Goal: Task Accomplishment & Management: Complete application form

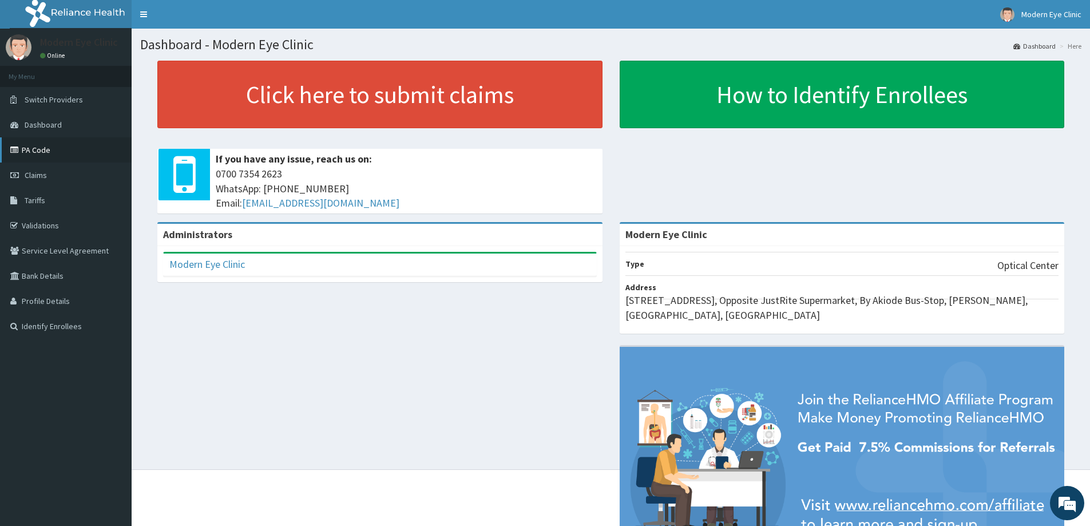
click at [52, 160] on link "PA Code" at bounding box center [66, 149] width 132 height 25
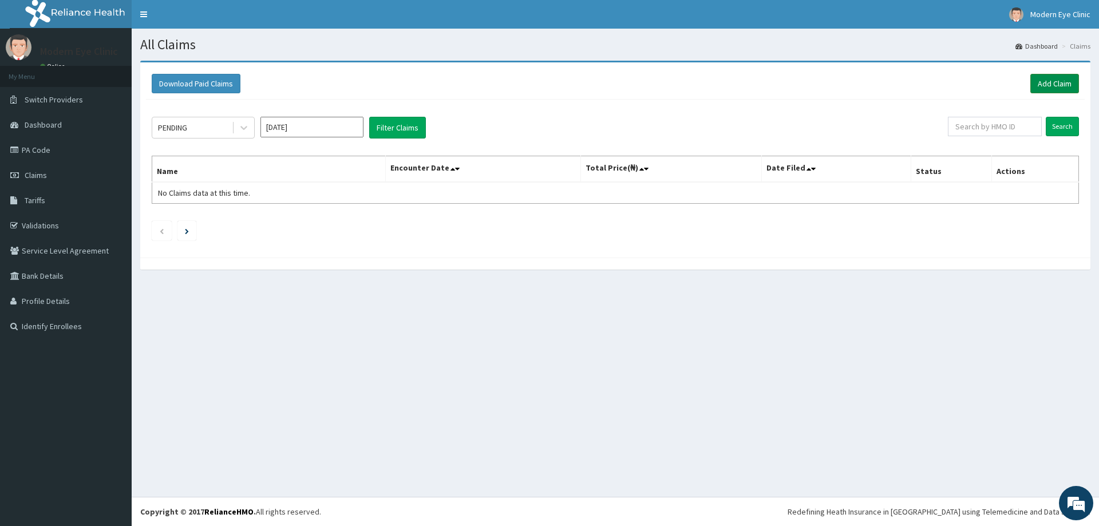
click at [1069, 85] on link "Add Claim" at bounding box center [1054, 83] width 49 height 19
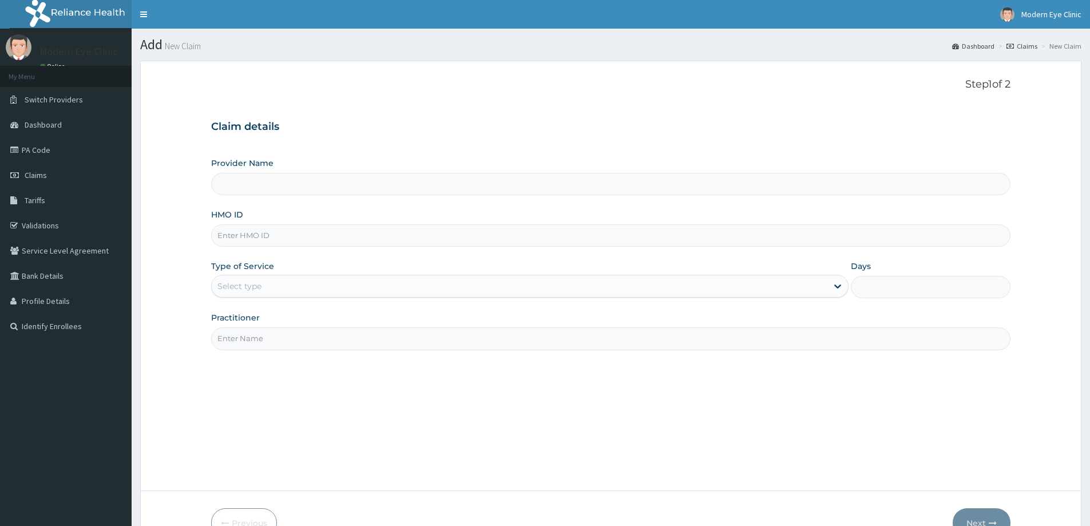
type input "Modern Eye Clinic"
click at [306, 234] on input "HMO ID" at bounding box center [611, 235] width 800 height 22
paste input "ACQ/10129/A"
type input "ACQ/10129/A"
click at [313, 284] on div "Select type" at bounding box center [520, 286] width 616 height 18
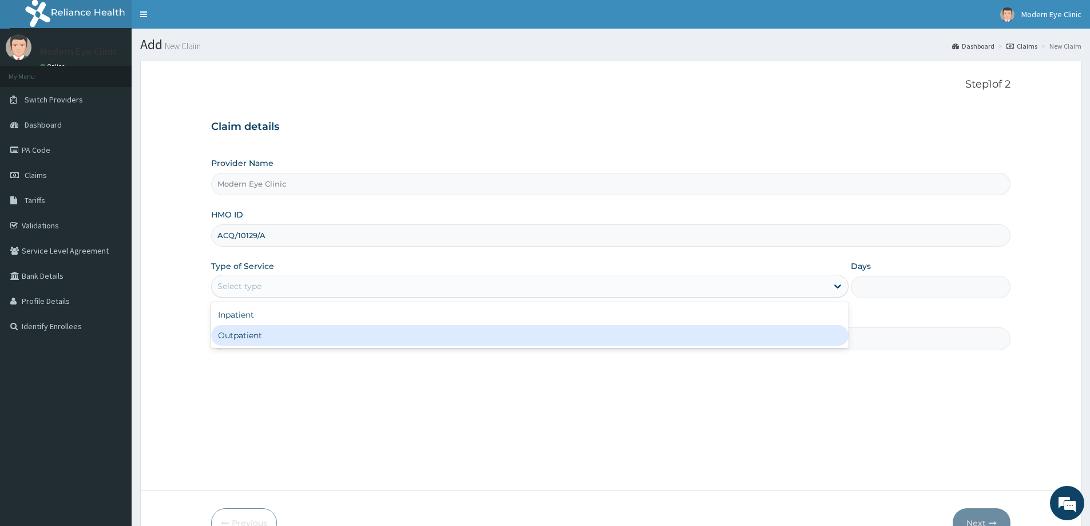
click at [308, 330] on div "Outpatient" at bounding box center [530, 335] width 638 height 21
type input "1"
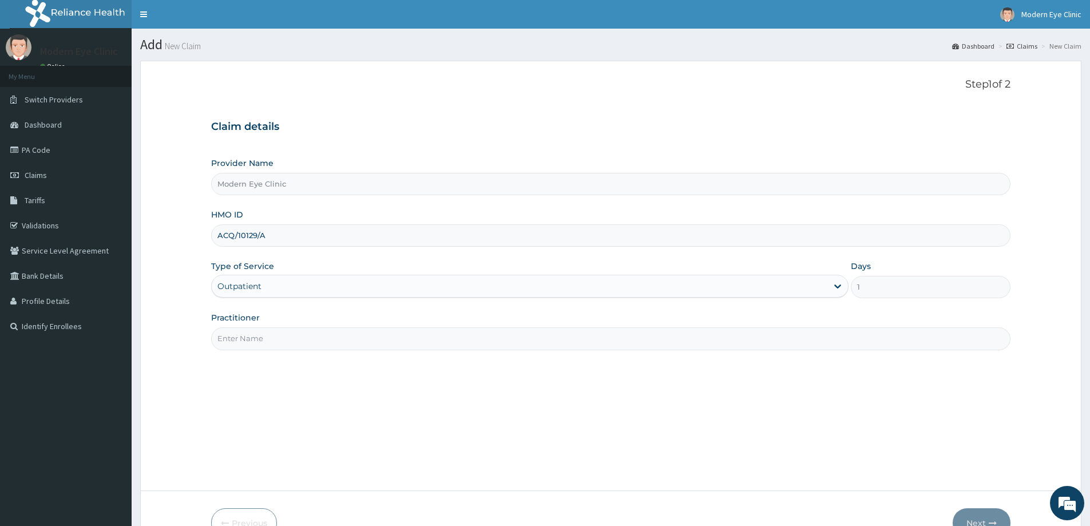
click at [308, 330] on input "Practitioner" at bounding box center [611, 338] width 800 height 22
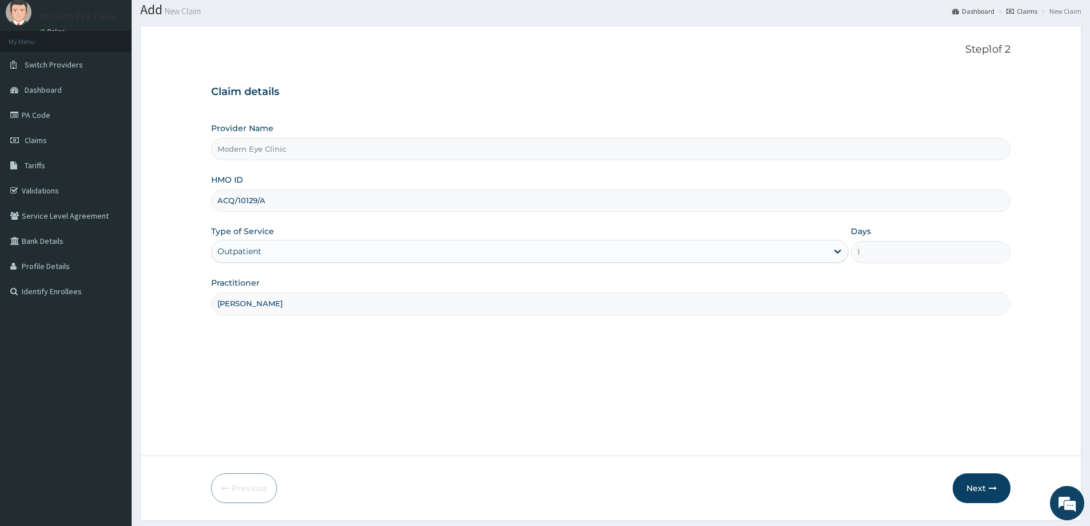
scroll to position [68, 0]
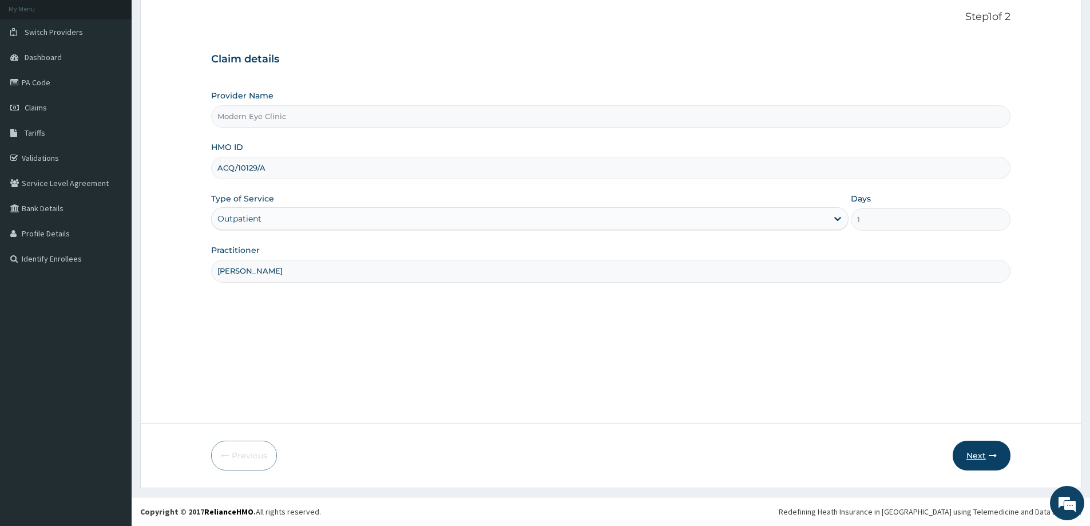
type input "[PERSON_NAME]"
click at [983, 469] on button "Next" at bounding box center [982, 456] width 58 height 30
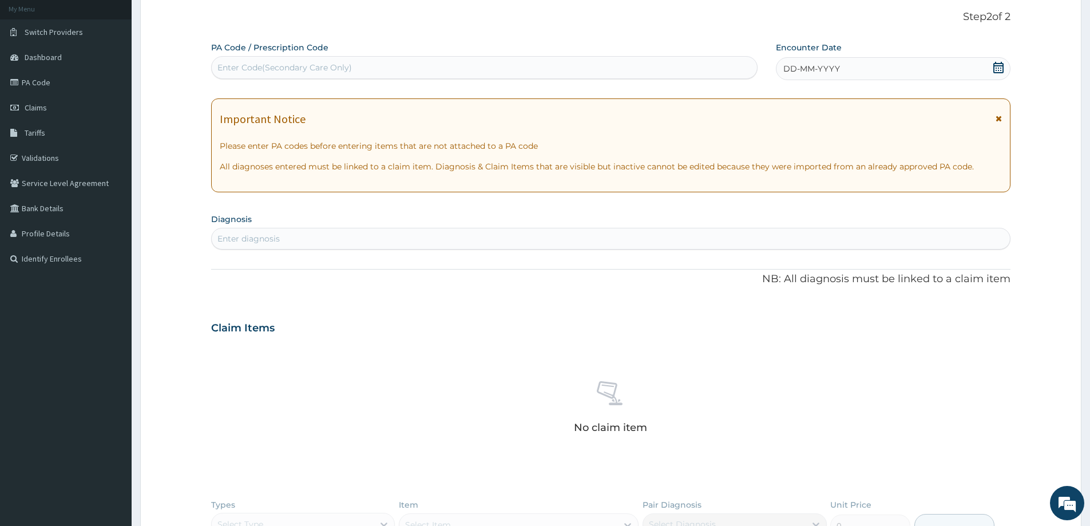
click at [342, 66] on div "Enter Code(Secondary Care Only)" at bounding box center [284, 67] width 134 height 11
paste input "PA/FDE5F1"
type input "PA/FDE5F1"
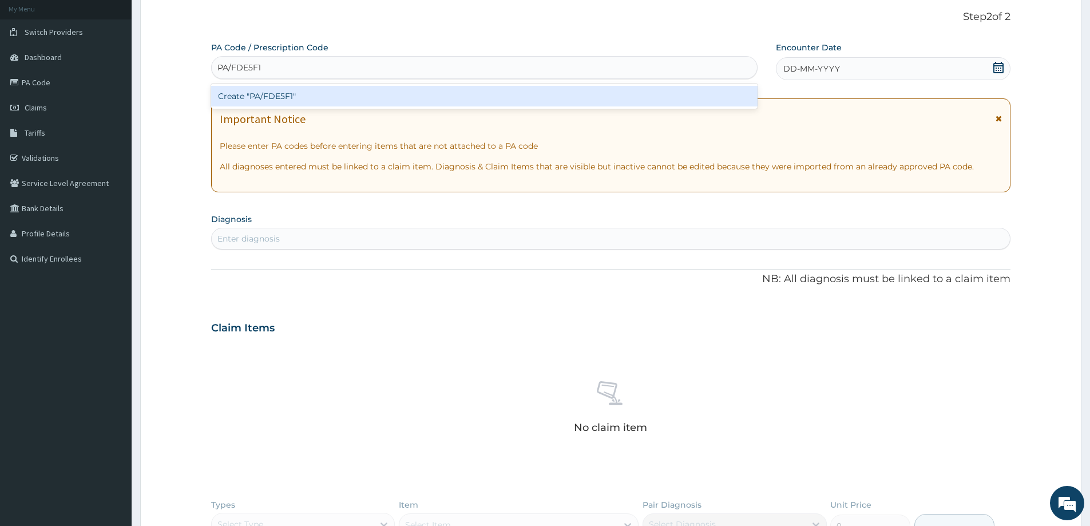
click at [320, 95] on div "Create "PA/FDE5F1"" at bounding box center [484, 96] width 547 height 21
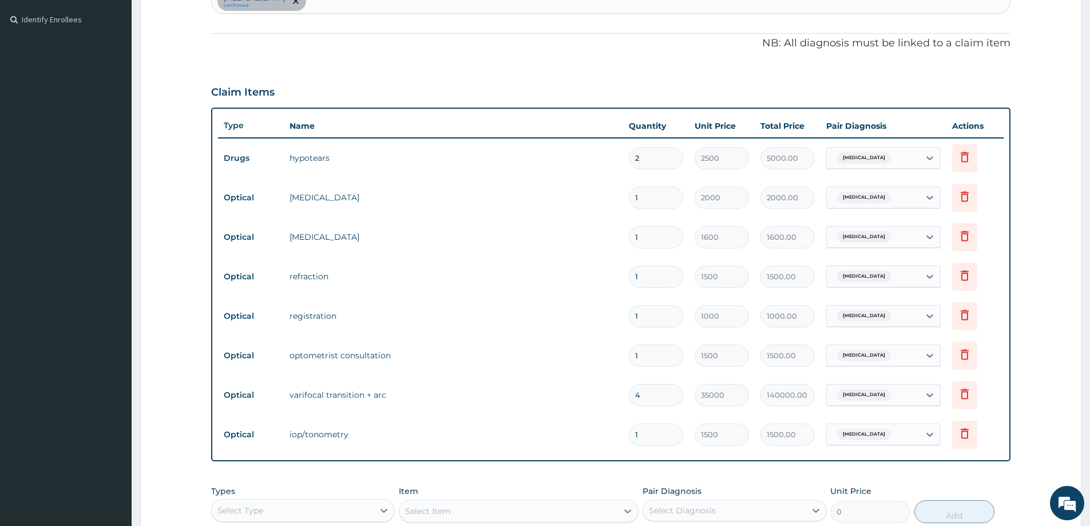
scroll to position [364, 0]
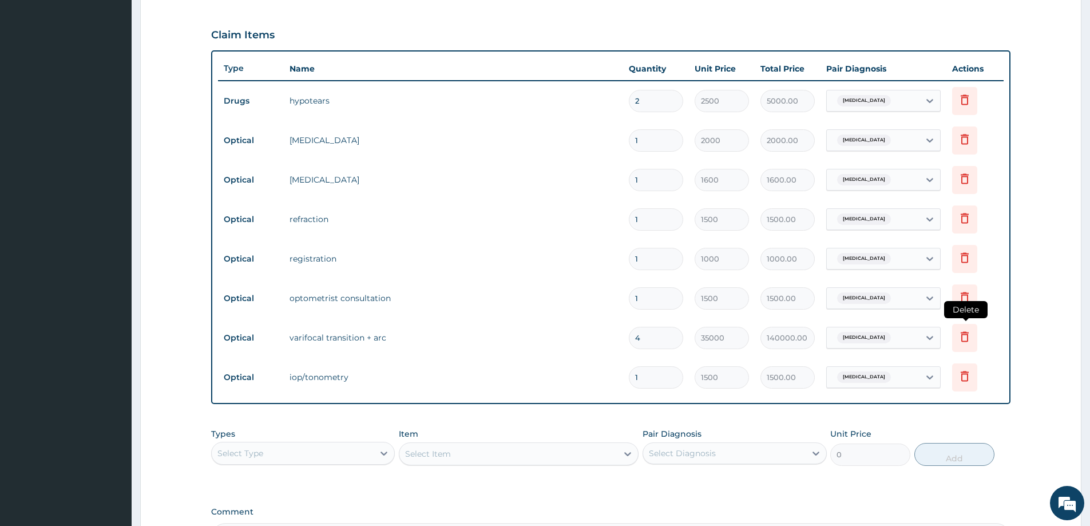
click at [965, 335] on icon at bounding box center [965, 337] width 14 height 14
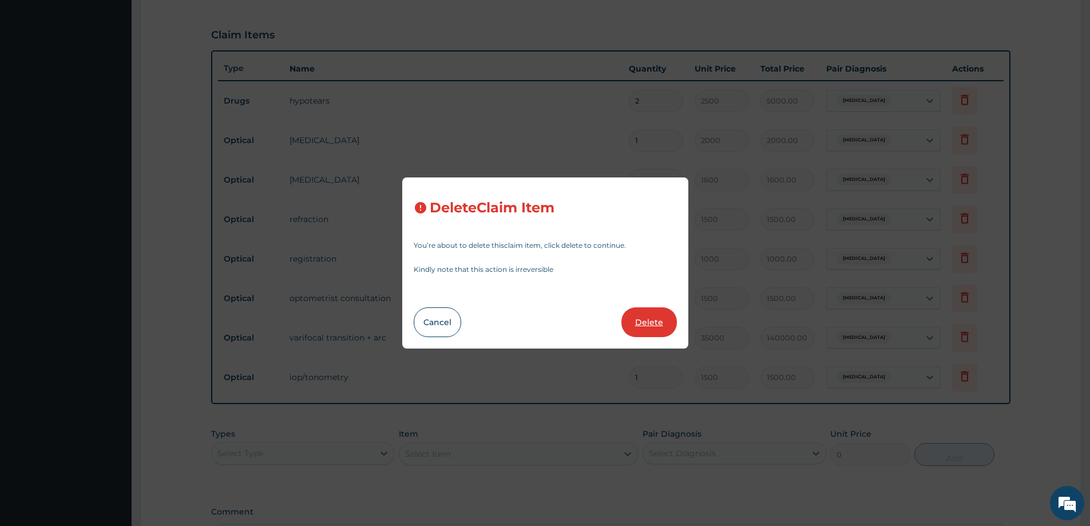
click at [647, 310] on button "Delete" at bounding box center [650, 322] width 56 height 30
type input "1"
type input "1500"
type input "1500.00"
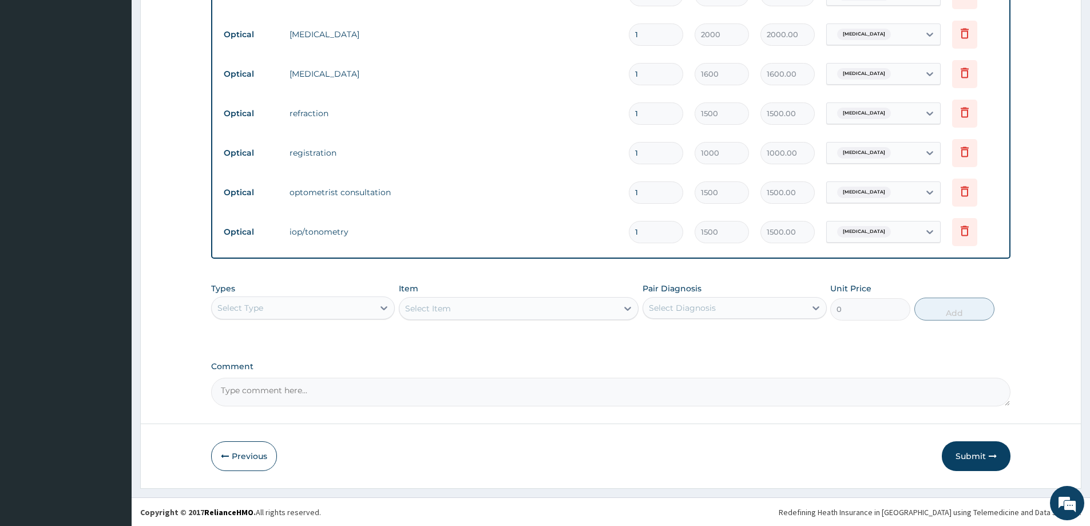
scroll to position [470, 0]
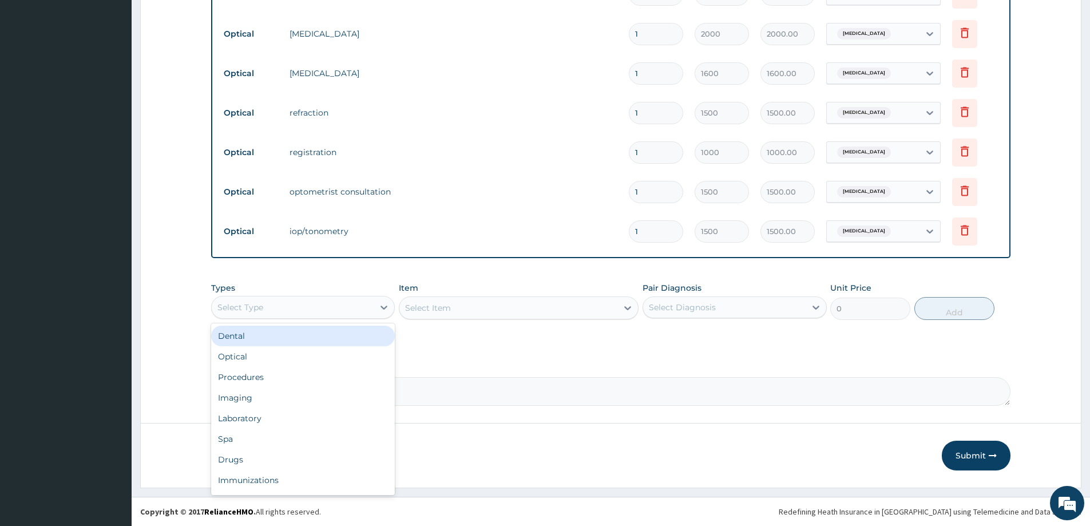
click at [350, 310] on div "Select Type" at bounding box center [293, 307] width 162 height 18
click at [312, 354] on div "Optical" at bounding box center [303, 356] width 184 height 21
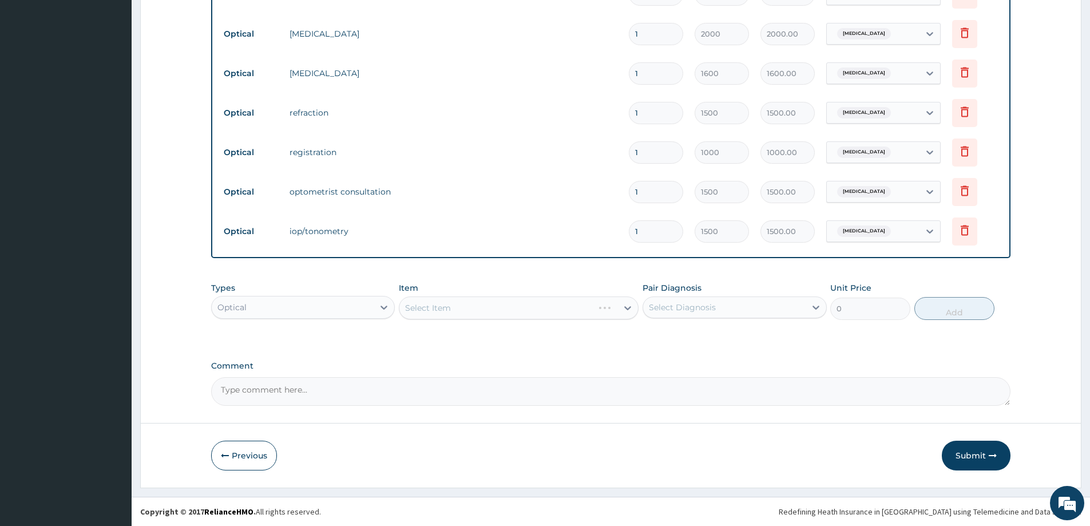
click at [590, 304] on div "Select Item" at bounding box center [519, 307] width 240 height 23
click at [560, 314] on div "Select Item" at bounding box center [519, 307] width 240 height 23
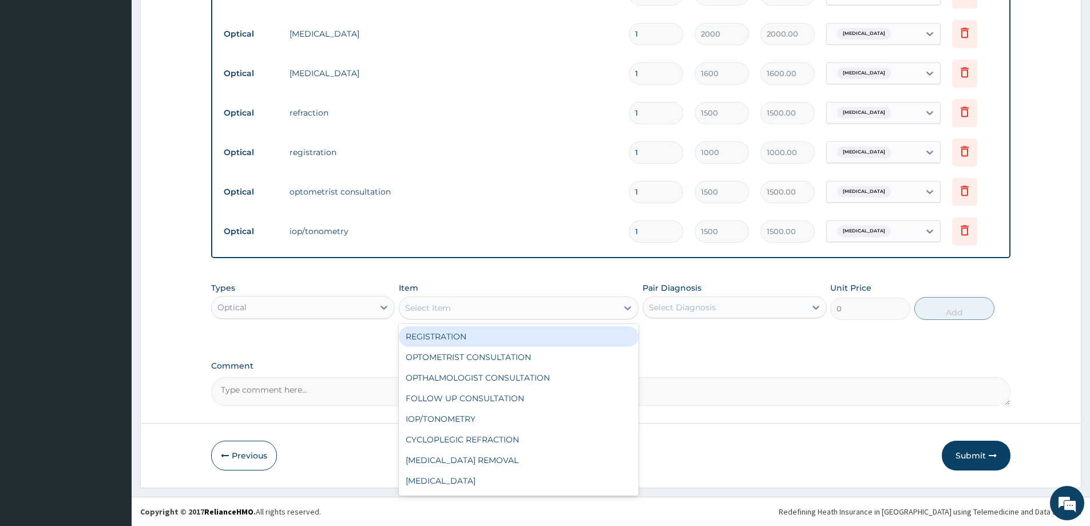
click at [560, 314] on div "Select Item" at bounding box center [508, 308] width 218 height 18
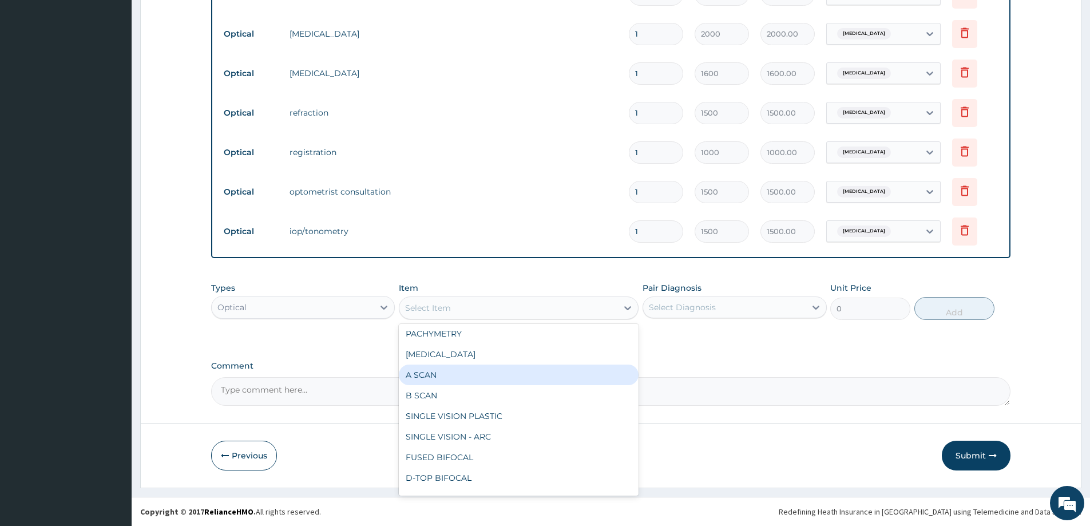
scroll to position [401, 0]
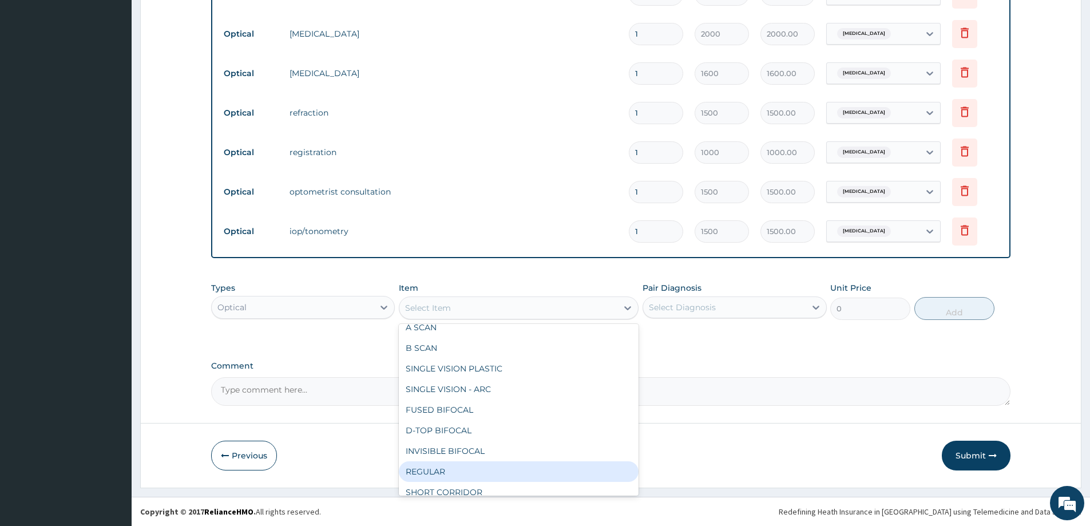
click at [461, 469] on div "REGULAR" at bounding box center [519, 471] width 240 height 21
type input "10000"
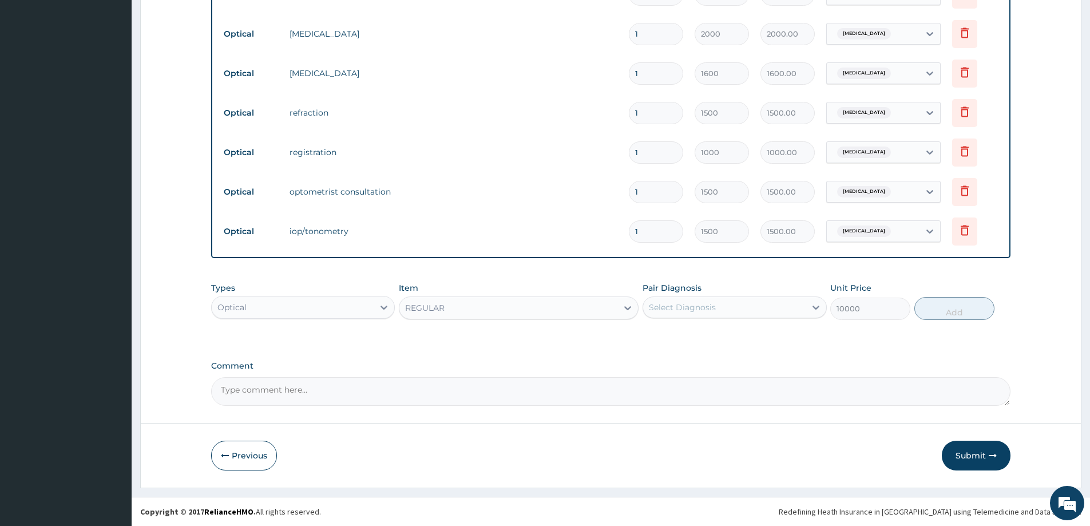
click at [766, 312] on div "Select Diagnosis" at bounding box center [724, 307] width 162 height 18
click at [741, 340] on div "[MEDICAL_DATA]" at bounding box center [735, 336] width 184 height 23
checkbox input "true"
click at [959, 316] on button "Add" at bounding box center [955, 308] width 80 height 23
type input "0"
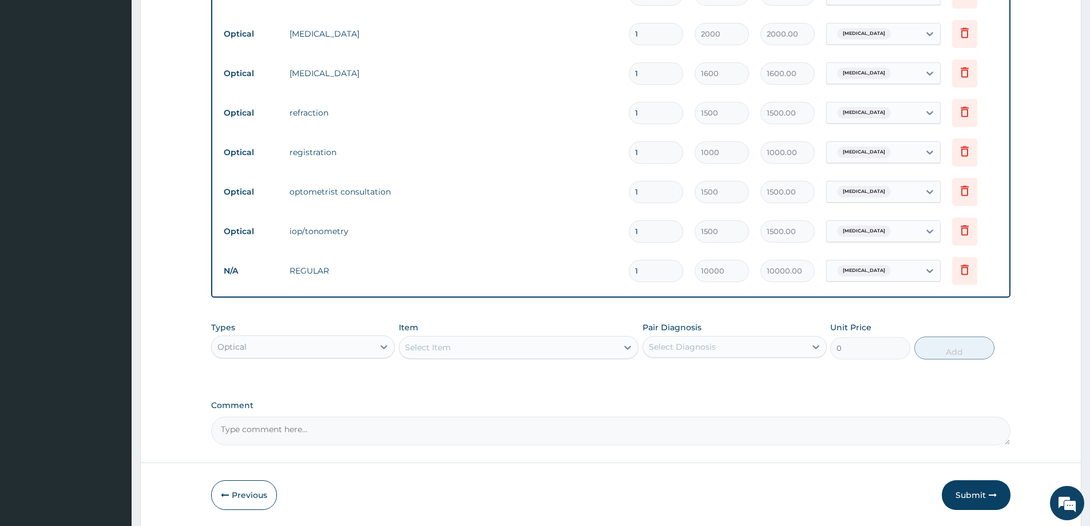
drag, startPoint x: 652, startPoint y: 278, endPoint x: 534, endPoint y: 292, distance: 118.7
click at [534, 292] on div "Type Name Quantity Unit Price Total Price Pair Diagnosis Actions Drugs hypotear…" at bounding box center [611, 121] width 800 height 354
type input "2"
type input "20000.00"
type input "2"
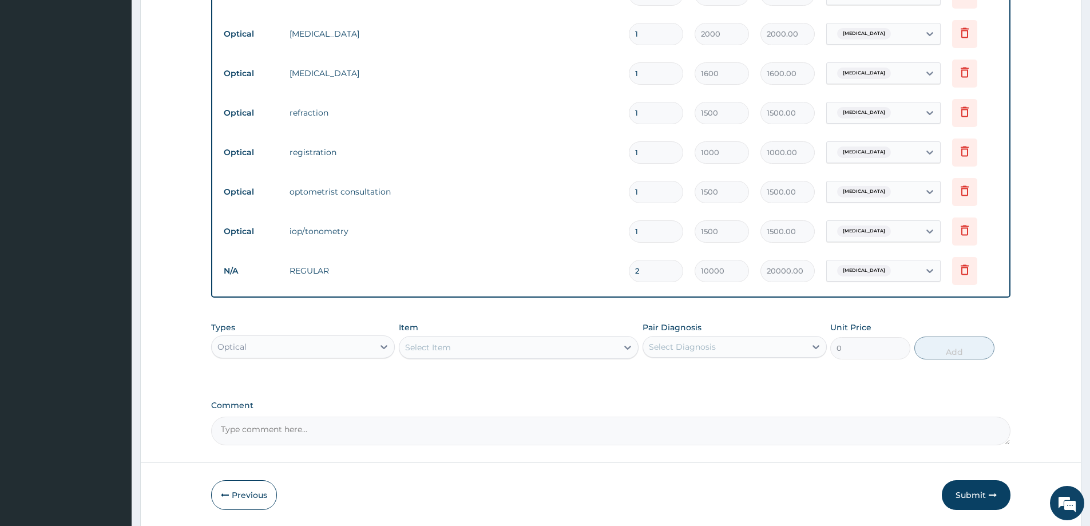
click at [384, 437] on textarea "Comment" at bounding box center [611, 431] width 800 height 29
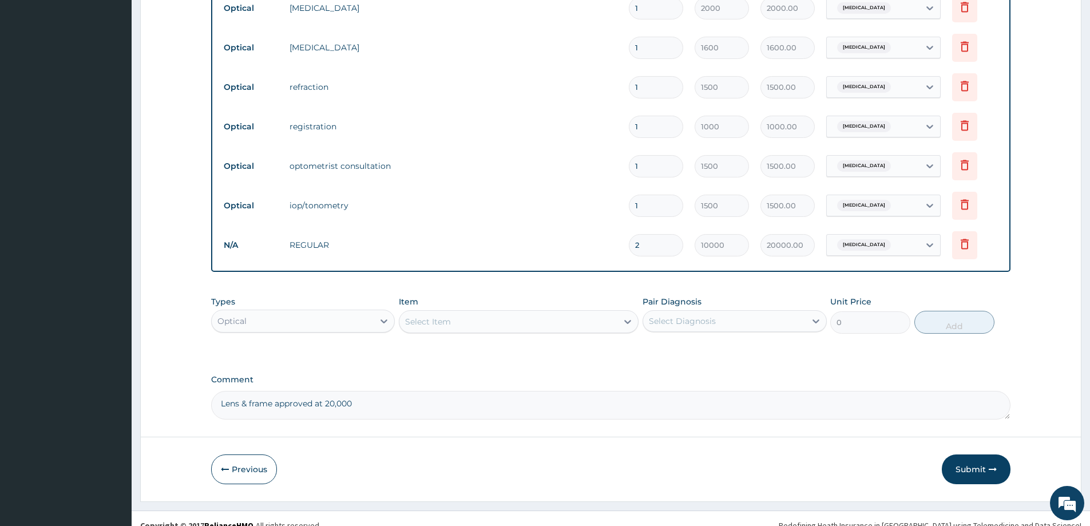
scroll to position [510, 0]
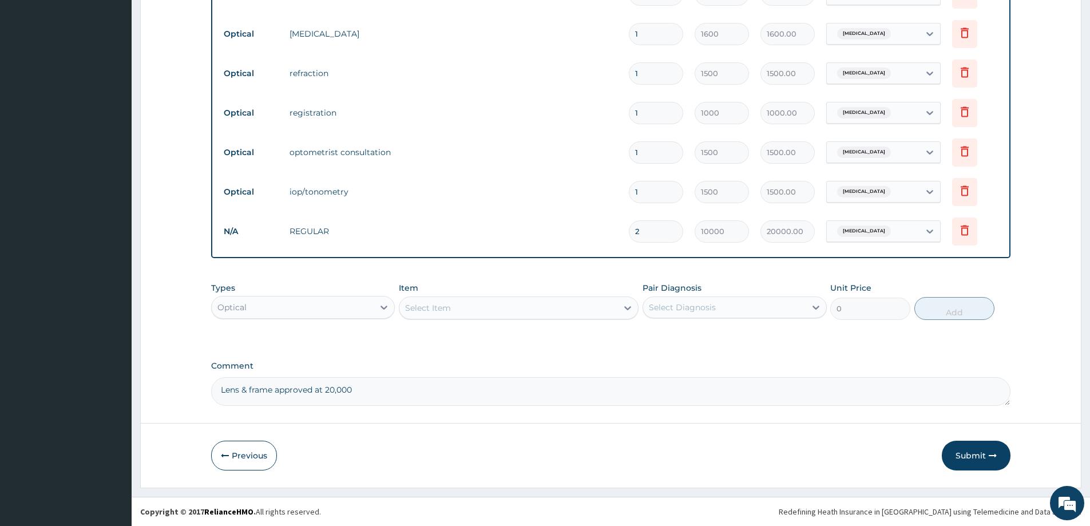
type textarea "Lens & frame approved at 20,000"
click at [663, 412] on form "Step 2 of 2 PA Code / Prescription Code PA/FDE5F1 Encounter Date 05-07-2025 Imp…" at bounding box center [610, 19] width 941 height 937
click at [968, 454] on button "Submit" at bounding box center [976, 456] width 69 height 30
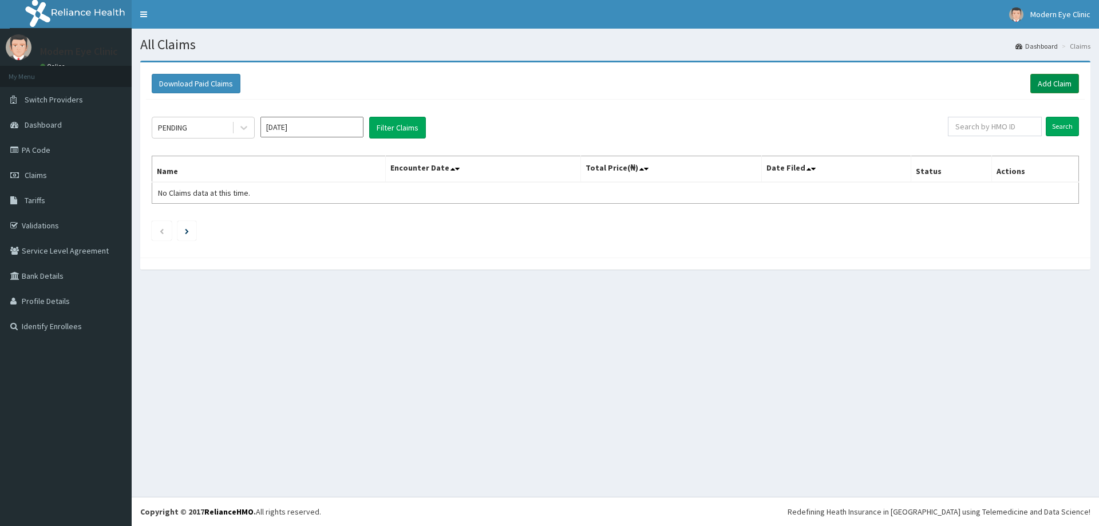
click at [1046, 88] on link "Add Claim" at bounding box center [1054, 83] width 49 height 19
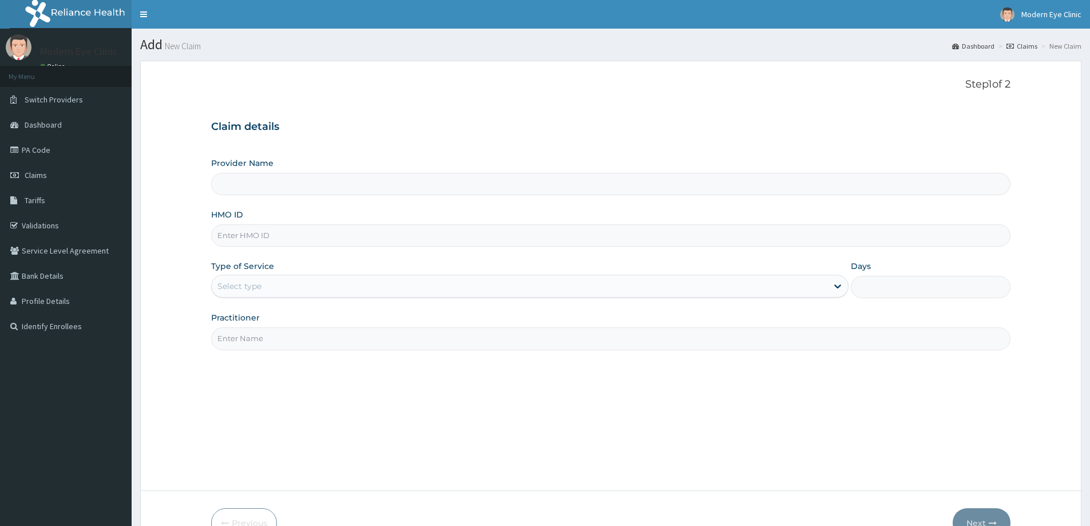
click at [308, 246] on input "HMO ID" at bounding box center [611, 235] width 800 height 22
paste input "CBA/10053/B"
type input "CBA/10053/B"
click at [308, 277] on div "Select type" at bounding box center [520, 286] width 616 height 18
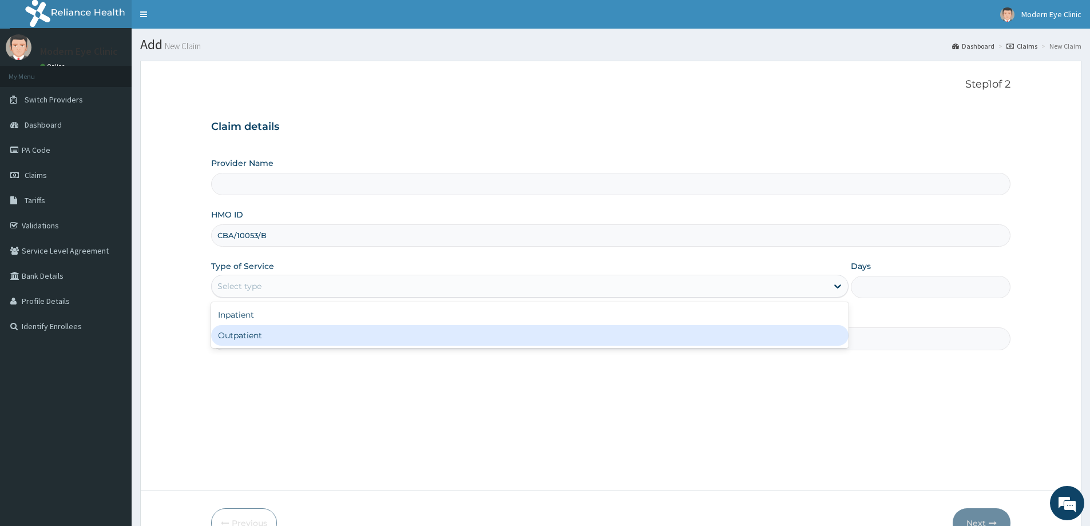
click at [282, 329] on div "Outpatient" at bounding box center [530, 335] width 638 height 21
type input "1"
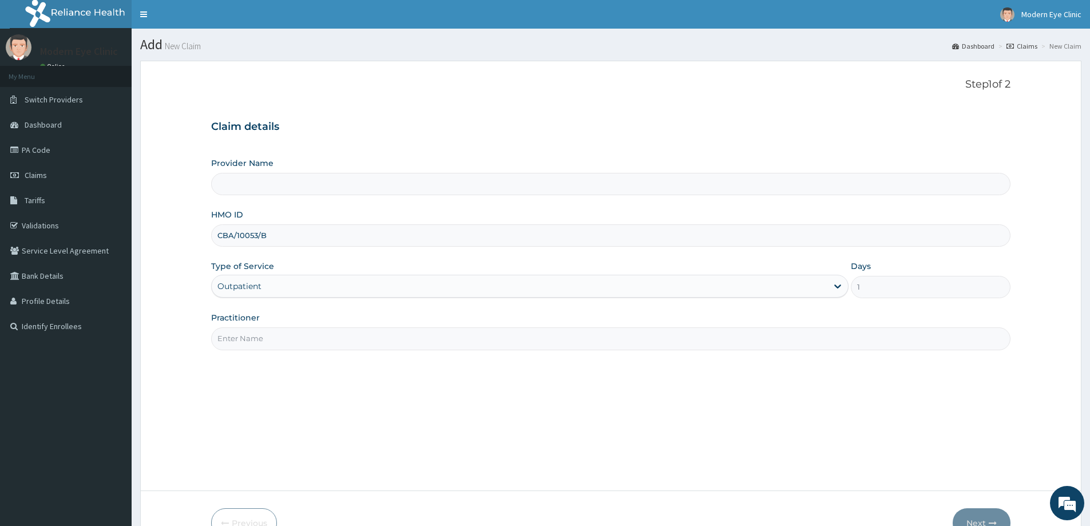
click at [282, 329] on input "Practitioner" at bounding box center [611, 338] width 800 height 22
type input "Modern Eye Clinic"
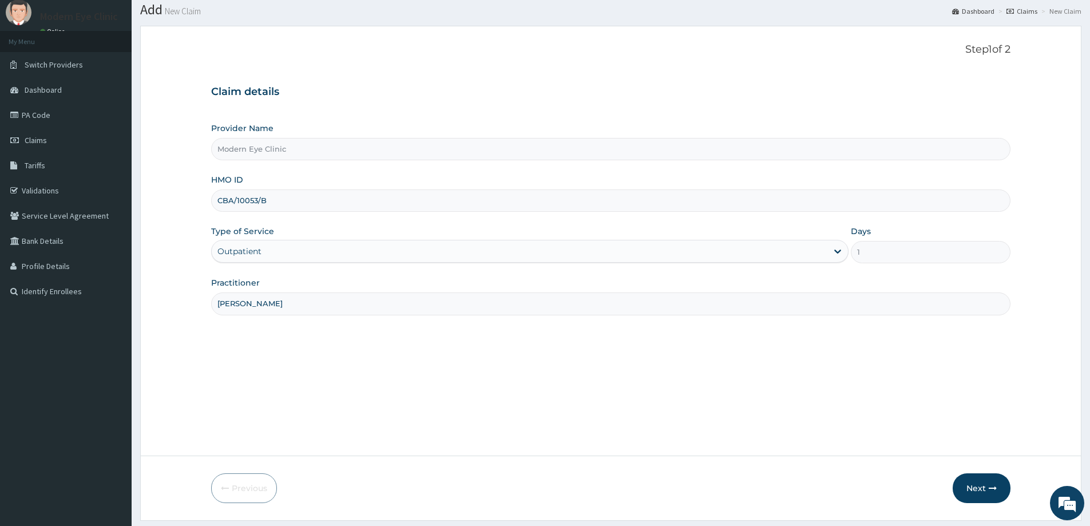
scroll to position [68, 0]
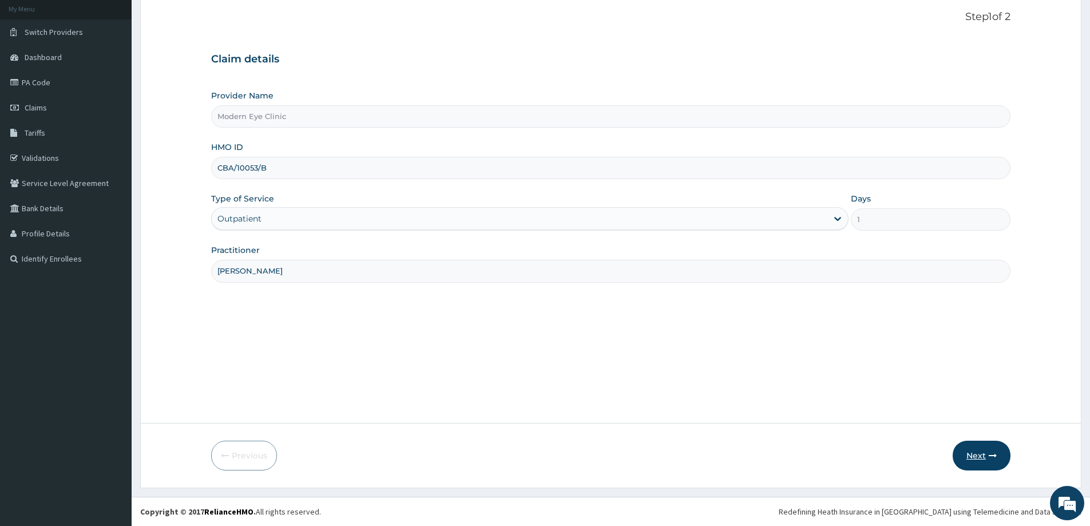
type input "[PERSON_NAME]"
click at [994, 449] on button "Next" at bounding box center [982, 456] width 58 height 30
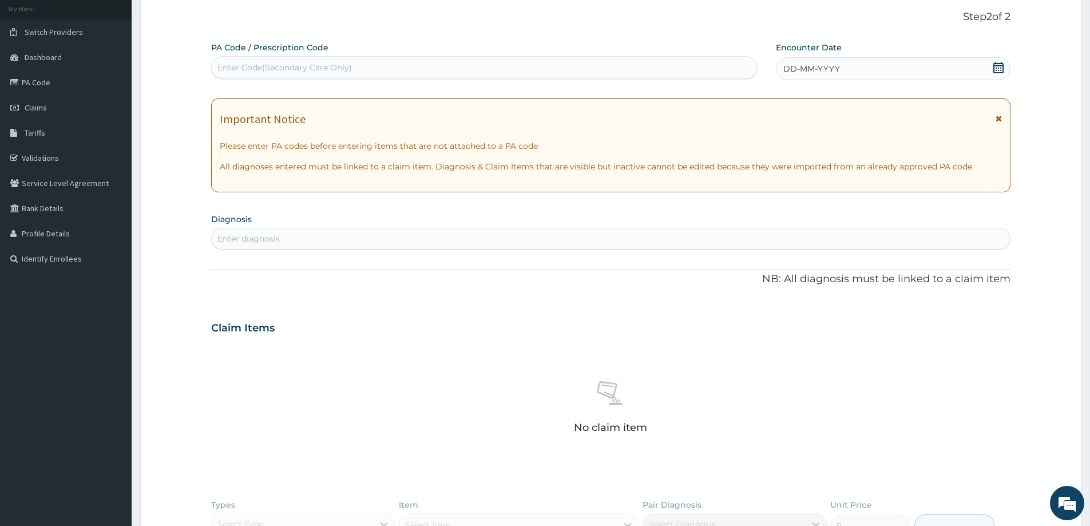
scroll to position [0, 0]
click at [402, 72] on div "Enter Code(Secondary Care Only)" at bounding box center [484, 67] width 545 height 18
paste input "PA/525197"
type input "PA/525197"
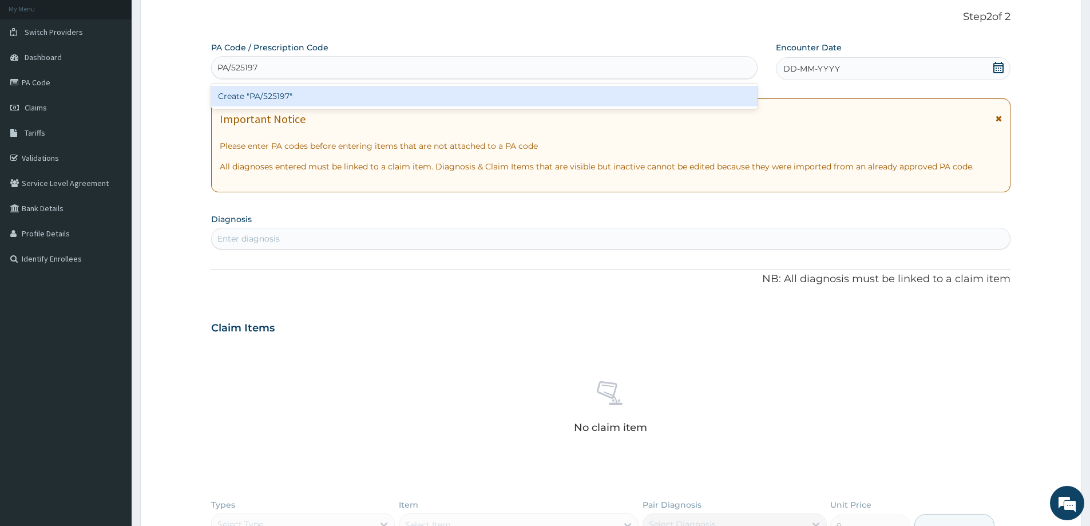
click at [328, 90] on div "Create "PA/525197"" at bounding box center [484, 96] width 547 height 21
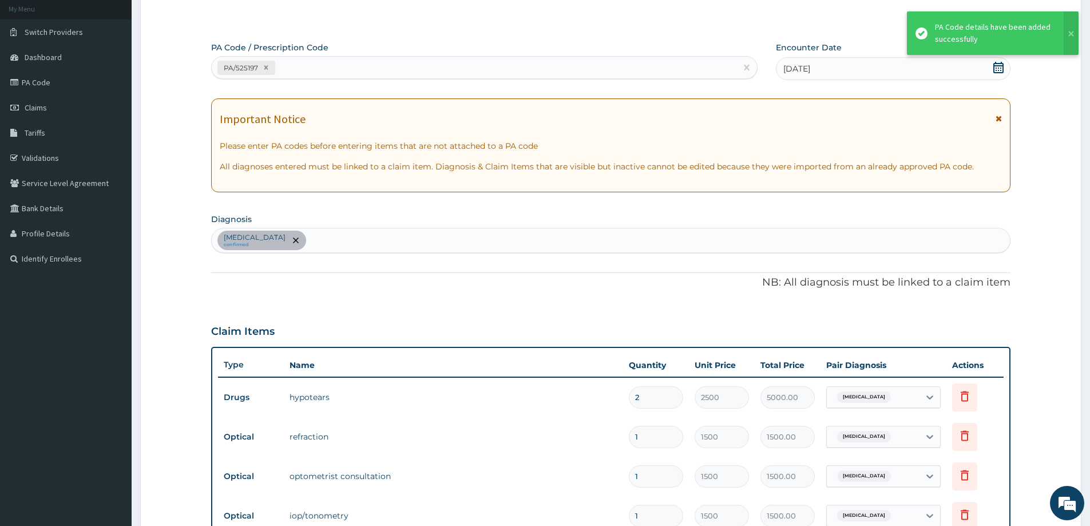
scroll to position [439, 0]
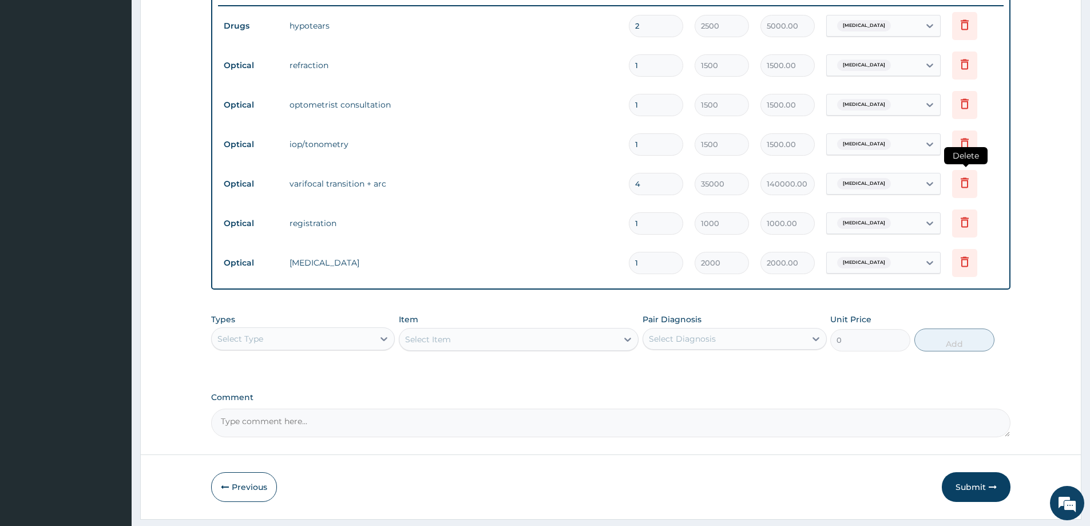
click at [959, 179] on icon at bounding box center [965, 183] width 14 height 14
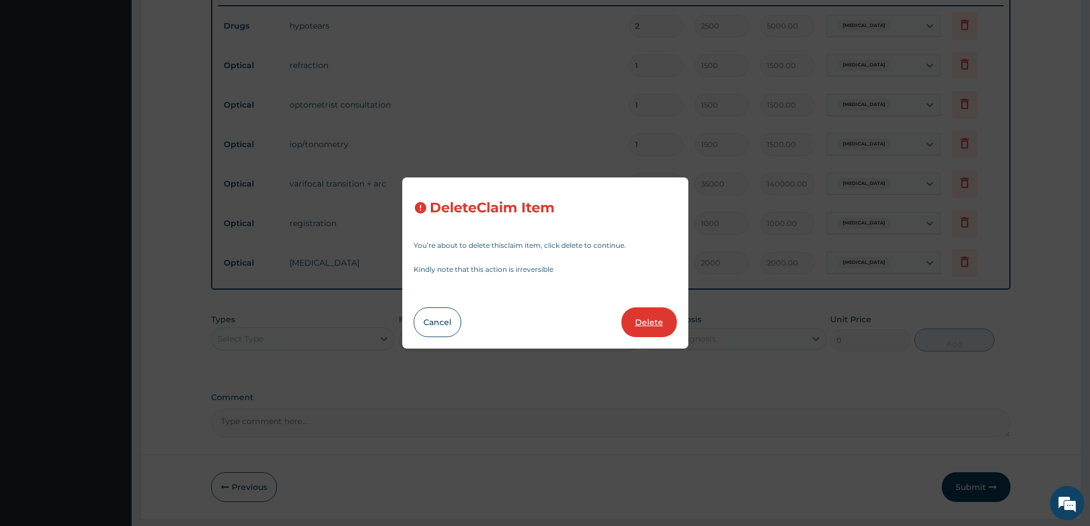
click at [652, 333] on button "Delete" at bounding box center [650, 322] width 56 height 30
type input "1"
type input "1000"
type input "1000.00"
type input "2000"
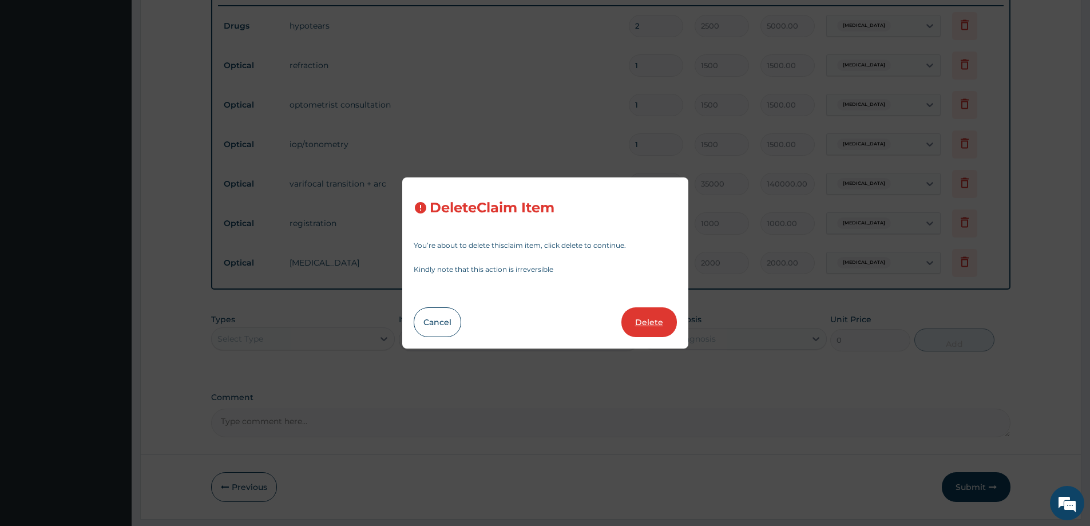
type input "2000.00"
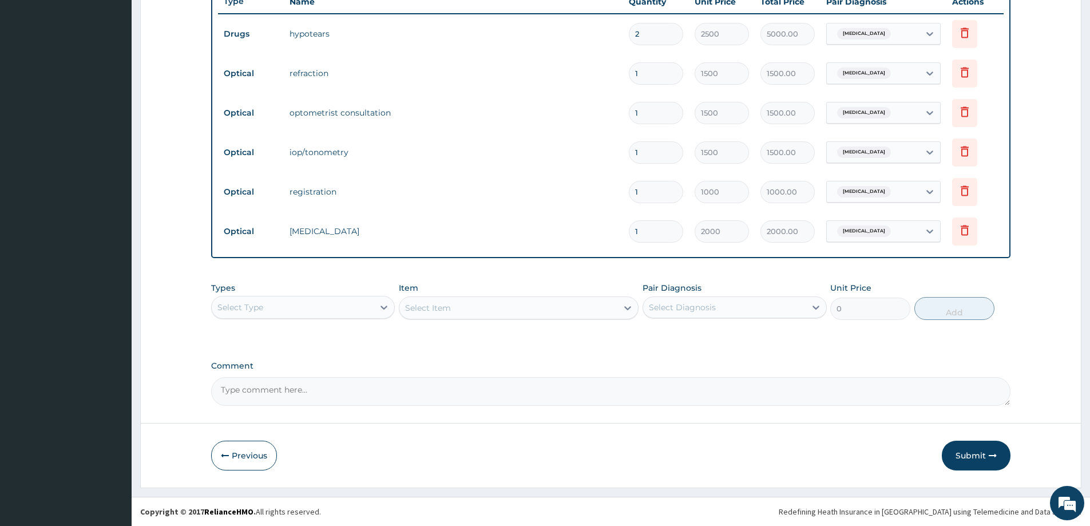
scroll to position [431, 0]
click at [355, 310] on div "Select Type" at bounding box center [293, 307] width 162 height 18
click at [301, 348] on div "Optical" at bounding box center [303, 356] width 184 height 21
click at [577, 315] on div "Select Item" at bounding box center [519, 307] width 240 height 23
click at [577, 315] on div "Select Item" at bounding box center [508, 308] width 218 height 18
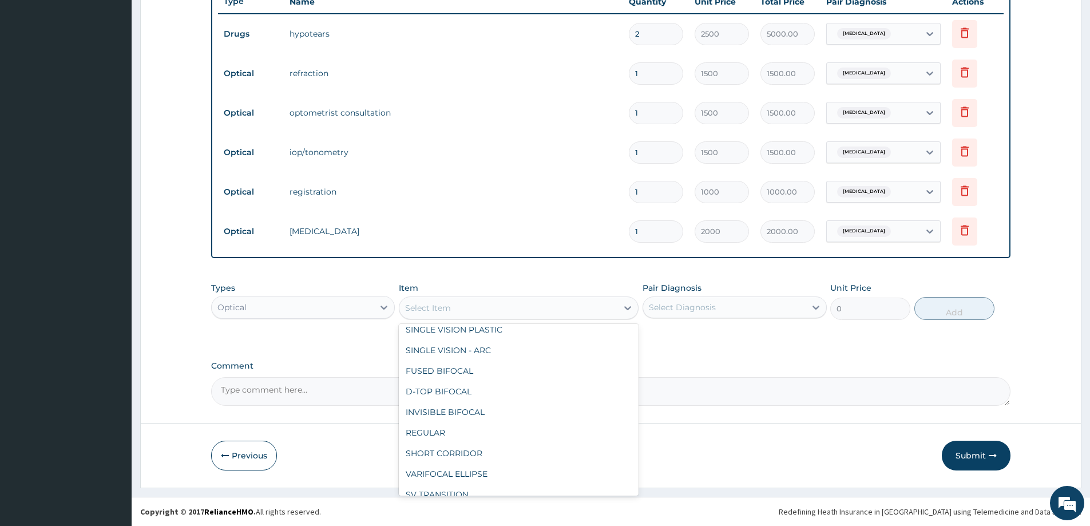
scroll to position [458, 0]
click at [468, 407] on div "REGULAR" at bounding box center [519, 414] width 240 height 21
type input "10000"
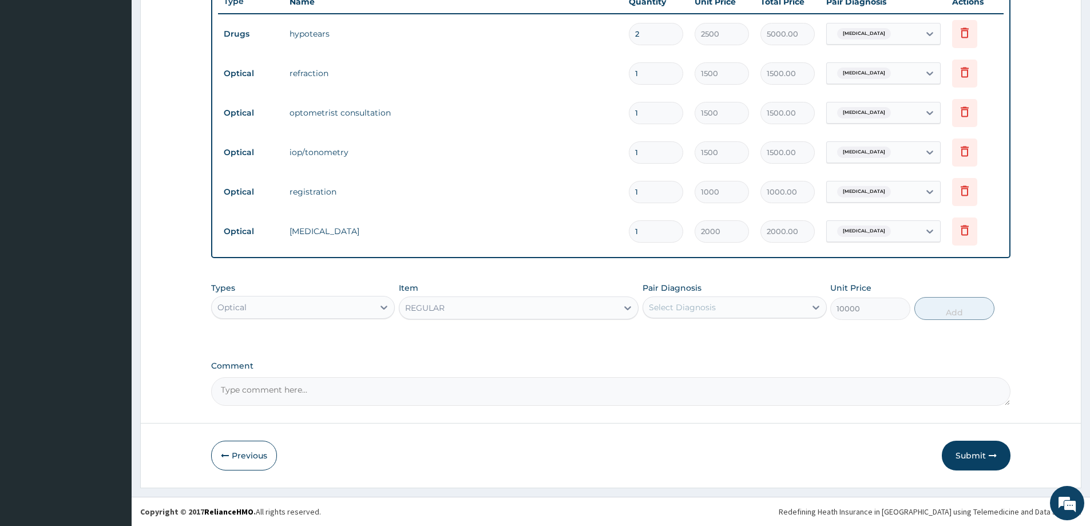
click at [735, 308] on div "Select Diagnosis" at bounding box center [724, 307] width 162 height 18
click at [724, 342] on div "Presbyopia" at bounding box center [735, 336] width 184 height 23
checkbox input "true"
drag, startPoint x: 961, startPoint y: 304, endPoint x: 891, endPoint y: 321, distance: 71.6
click at [959, 306] on button "Add" at bounding box center [955, 308] width 80 height 23
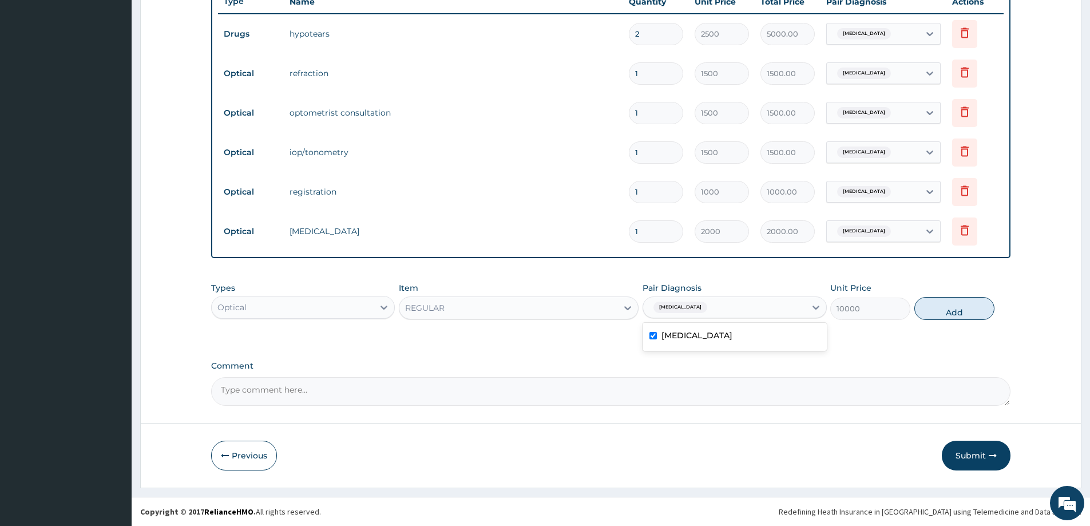
type input "0"
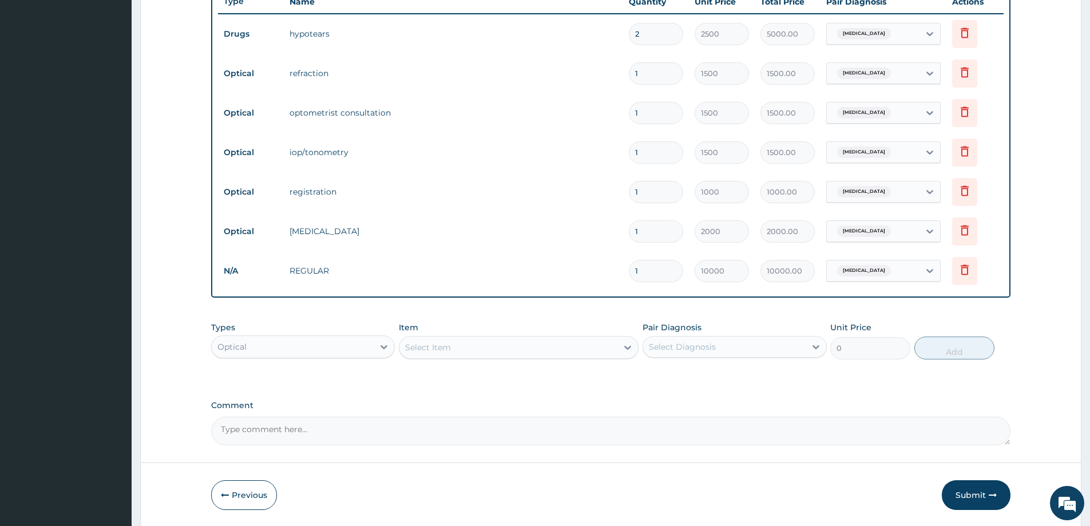
click at [590, 419] on textarea "Comment" at bounding box center [611, 431] width 800 height 29
type textarea "Lens & frame approved at 10,000"
click at [845, 509] on div "Previous Submit" at bounding box center [611, 495] width 800 height 30
click at [976, 500] on button "Submit" at bounding box center [976, 495] width 69 height 30
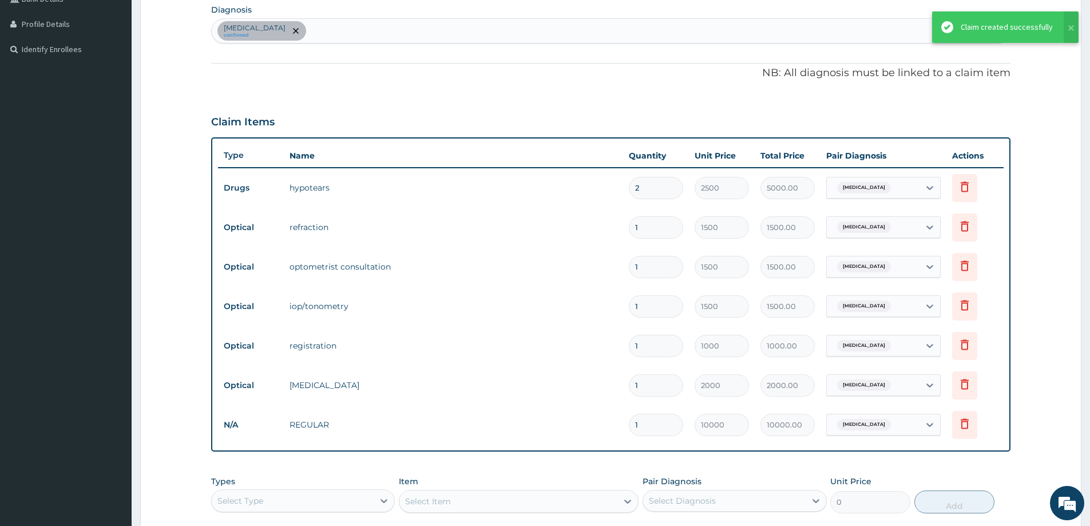
scroll to position [259, 0]
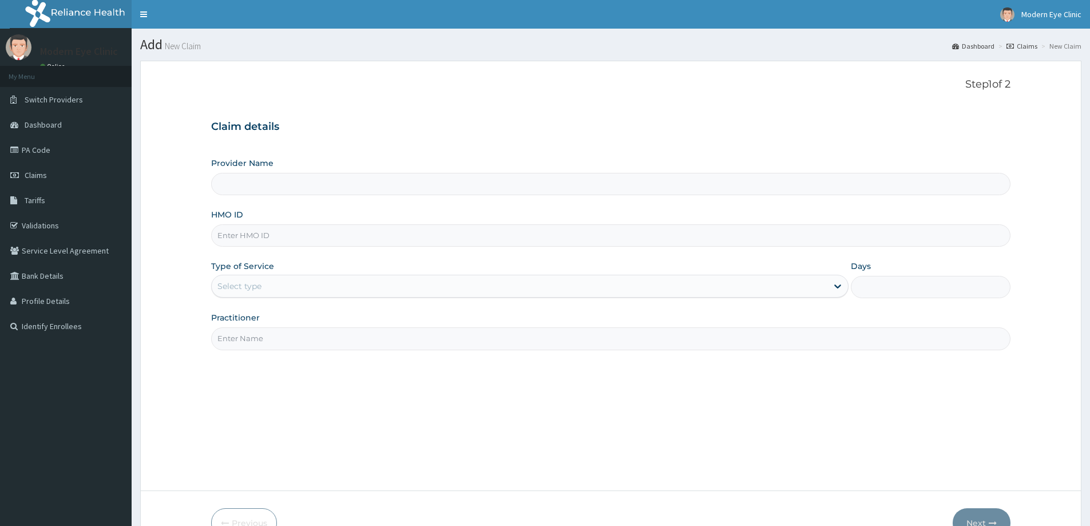
click at [225, 238] on input "HMO ID" at bounding box center [611, 235] width 800 height 22
paste input "CBA/10053/A"
type input "CBA/10053/A"
click at [243, 280] on div "Select type" at bounding box center [239, 285] width 44 height 11
click at [274, 281] on div "Select type" at bounding box center [520, 286] width 616 height 18
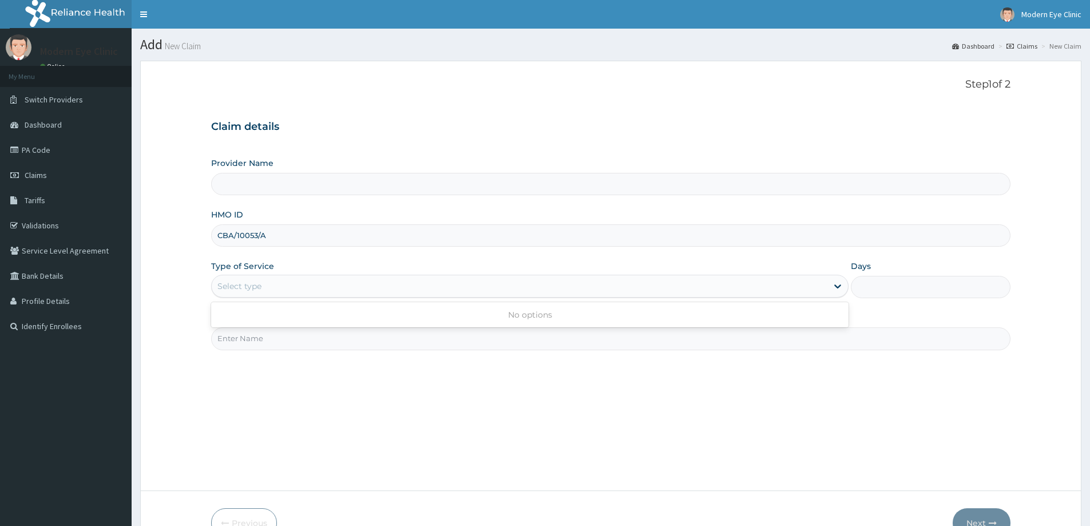
click at [270, 290] on div "Select type" at bounding box center [520, 286] width 616 height 18
click at [268, 292] on div "Select type" at bounding box center [520, 286] width 616 height 18
click at [268, 291] on div "Select type" at bounding box center [520, 286] width 616 height 18
click at [268, 287] on div "Select type" at bounding box center [520, 286] width 616 height 18
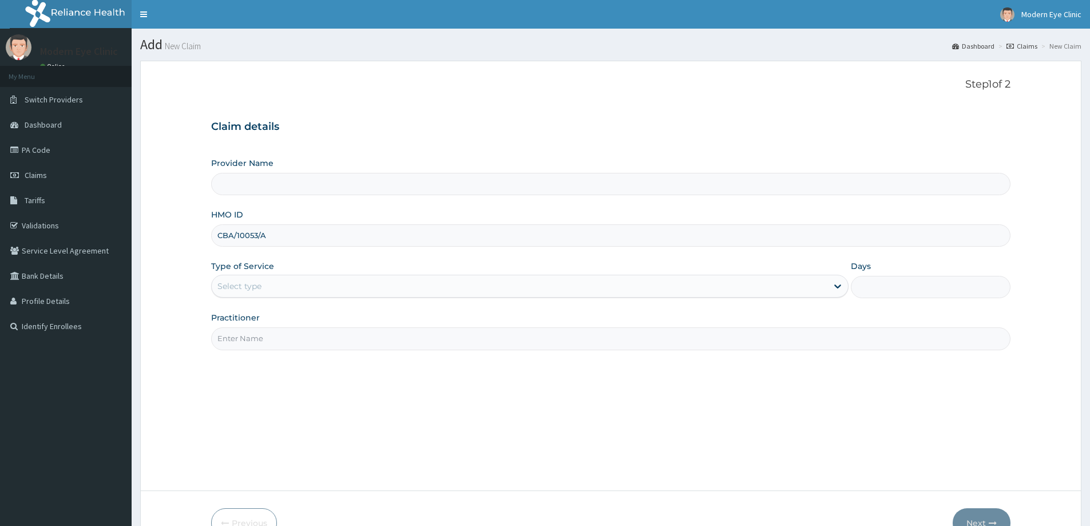
click at [268, 287] on div "Select type" at bounding box center [520, 286] width 616 height 18
type input "Modern Eye Clinic"
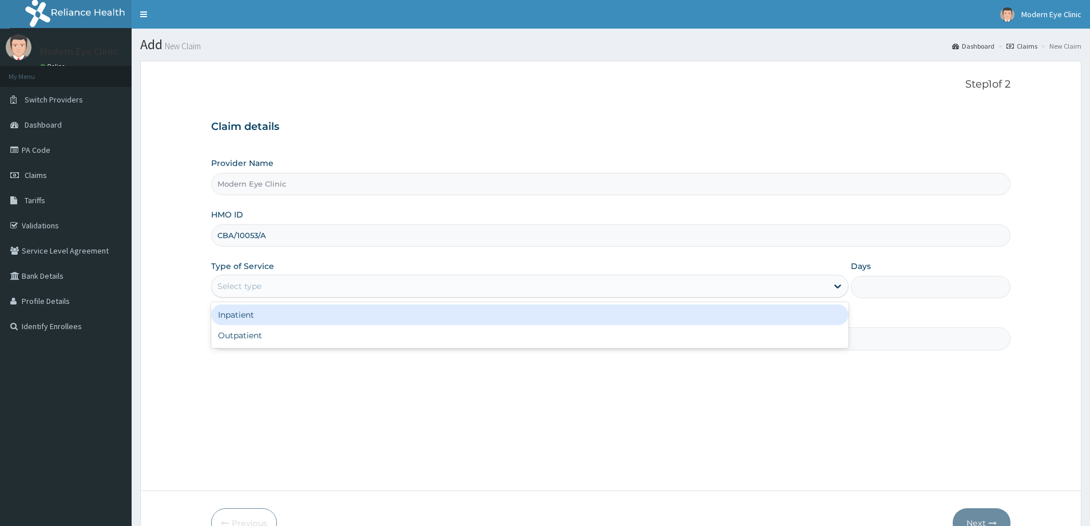
click at [268, 287] on div "Select type" at bounding box center [520, 286] width 616 height 18
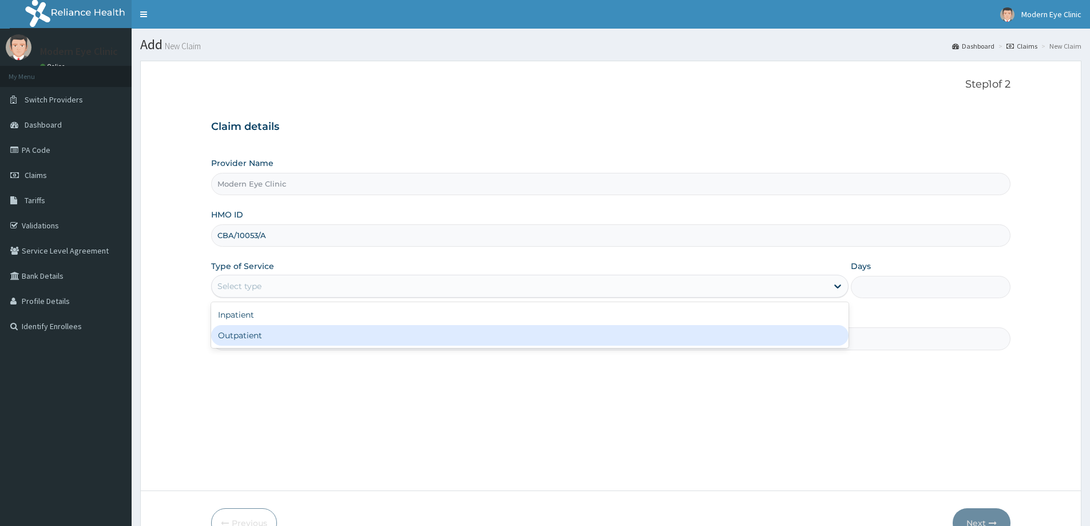
click at [237, 338] on div "Outpatient" at bounding box center [530, 335] width 638 height 21
type input "1"
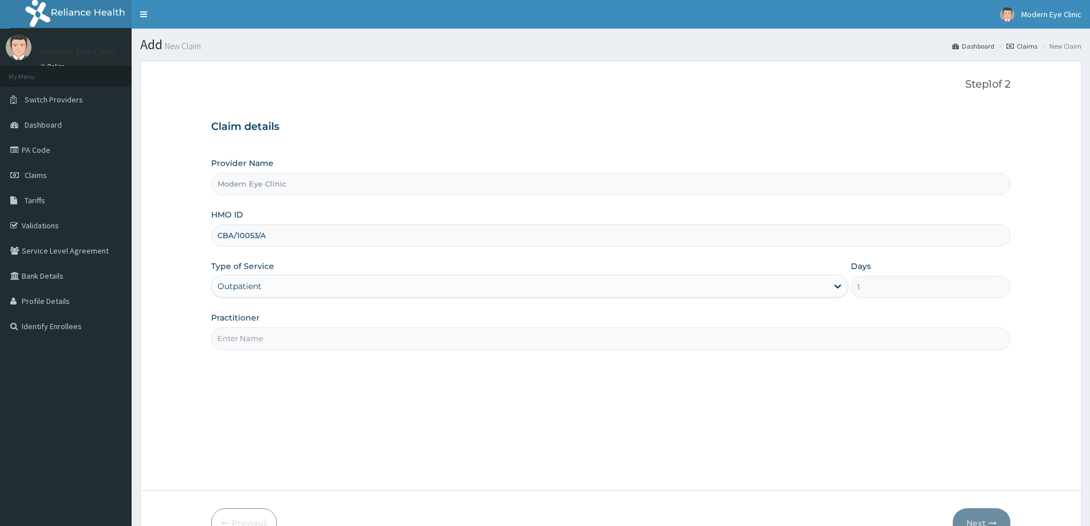
click at [243, 329] on input "Practitioner" at bounding box center [611, 338] width 800 height 22
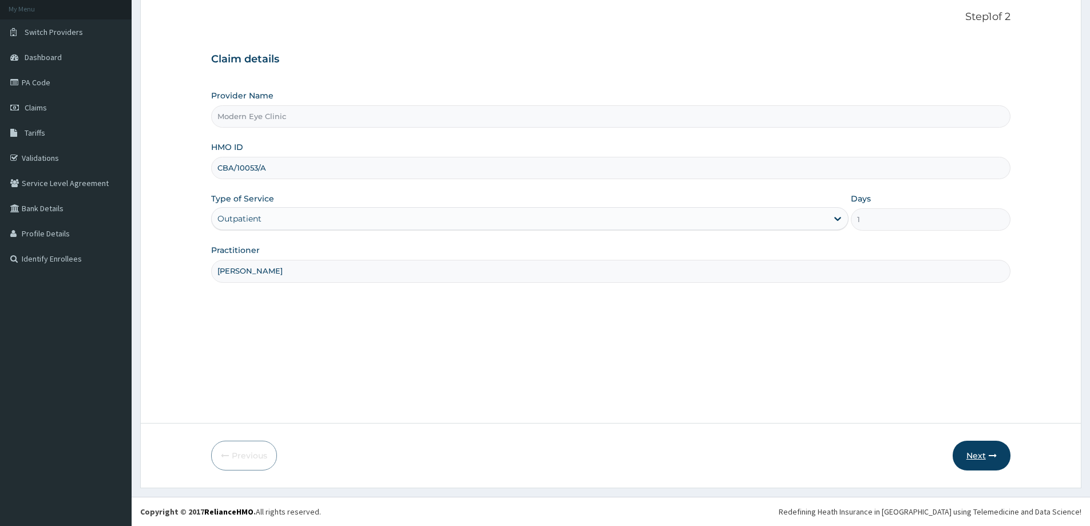
type input "[PERSON_NAME]"
click at [972, 459] on button "Next" at bounding box center [982, 456] width 58 height 30
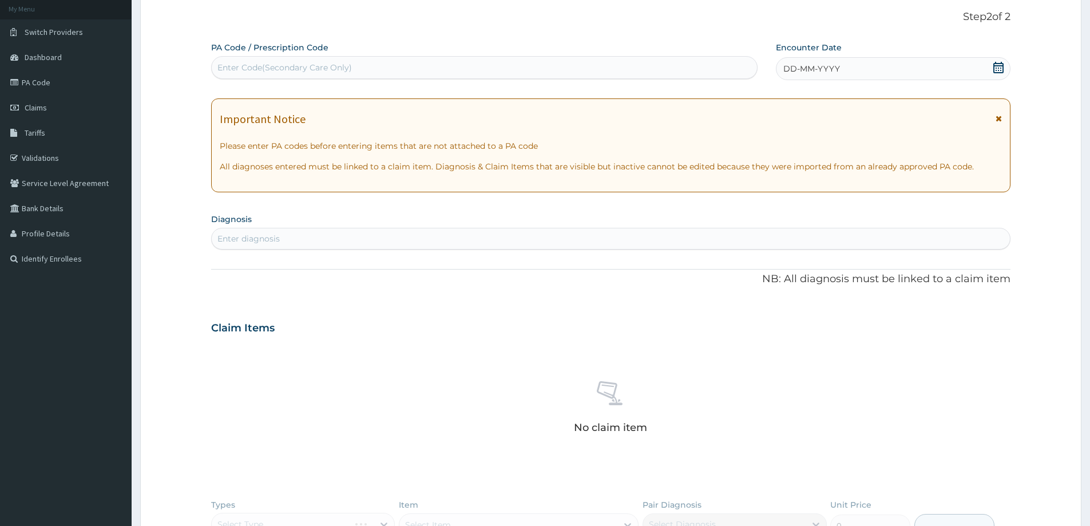
click at [371, 74] on div "Enter Code(Secondary Care Only)" at bounding box center [484, 67] width 545 height 18
click at [544, 62] on div "Enter Code(Secondary Care Only)" at bounding box center [484, 67] width 545 height 18
paste input "PA/B727F0"
type input "PA/B727F0"
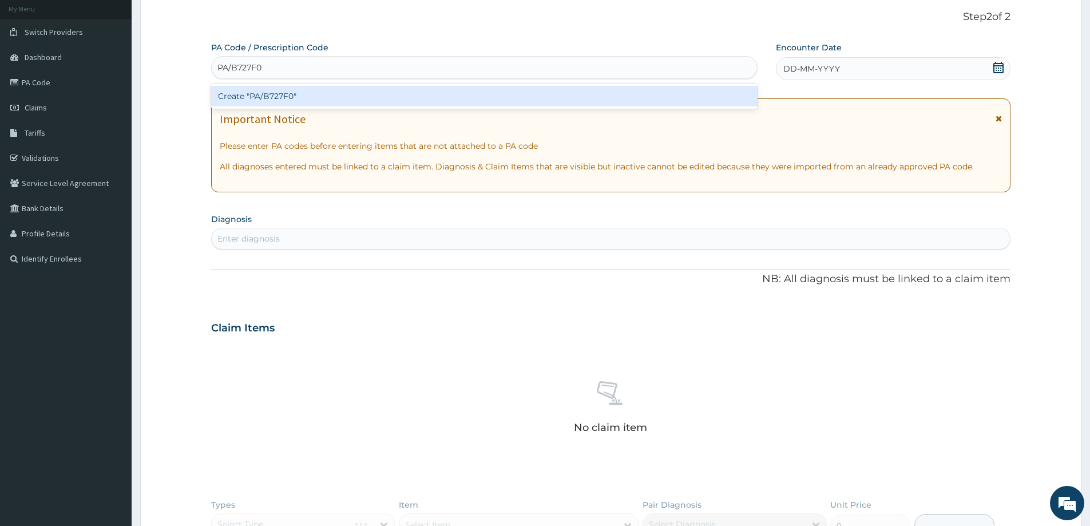
click at [428, 98] on div "Create "PA/B727F0"" at bounding box center [484, 96] width 547 height 21
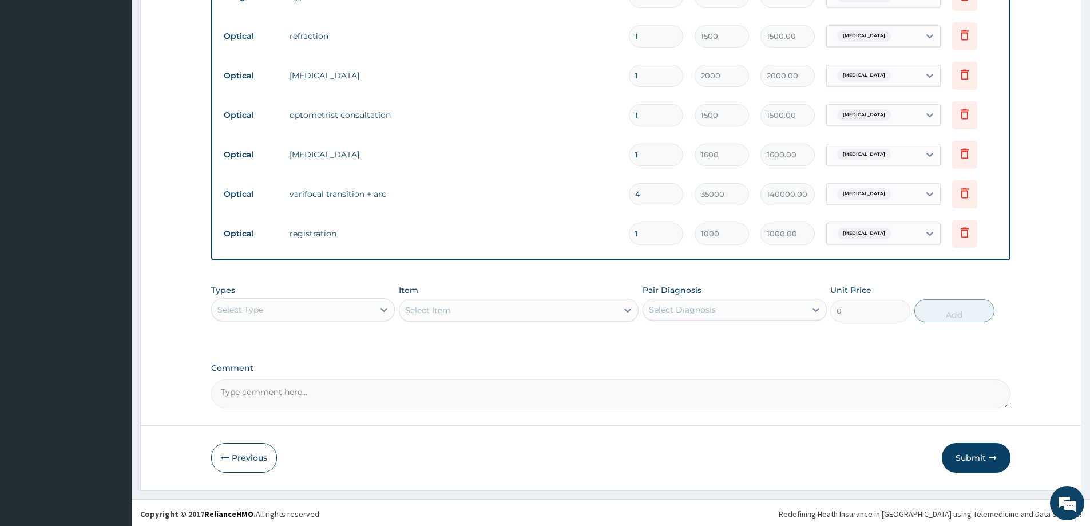
scroll to position [470, 0]
click at [968, 196] on icon at bounding box center [965, 191] width 14 height 14
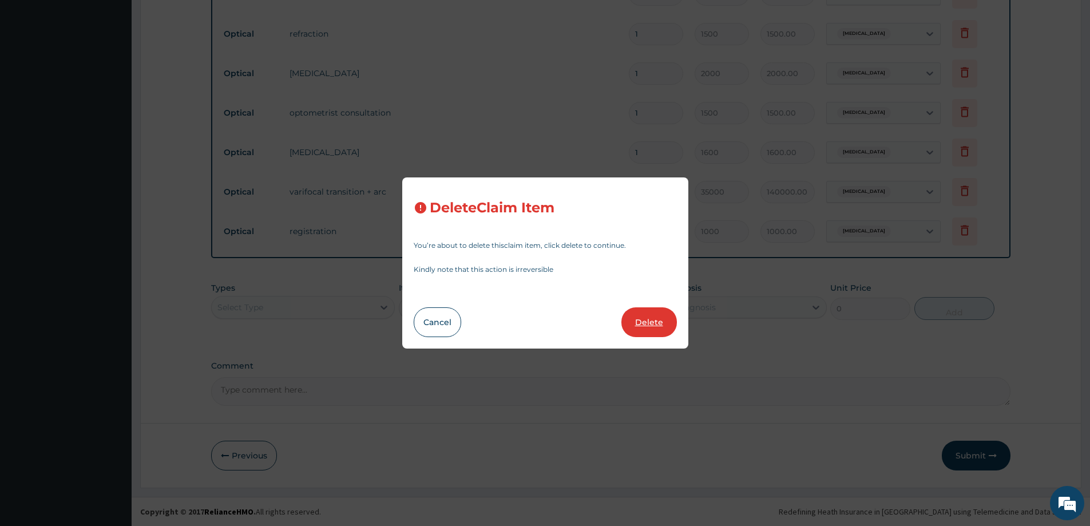
drag, startPoint x: 641, startPoint y: 315, endPoint x: 606, endPoint y: 316, distance: 34.9
click at [642, 315] on button "Delete" at bounding box center [650, 322] width 56 height 30
type input "1"
type input "1000"
type input "1000.00"
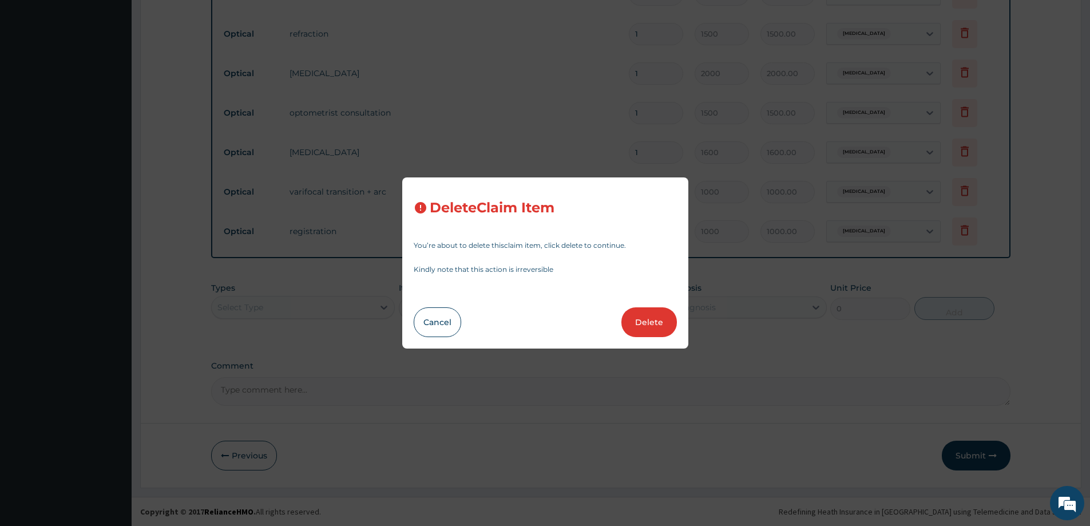
scroll to position [431, 0]
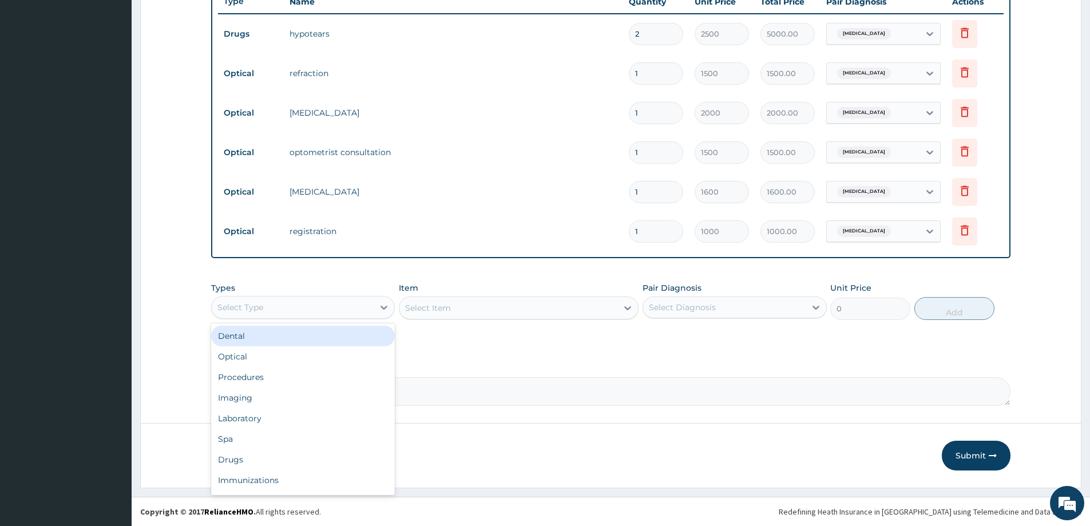
click at [346, 298] on div "Select Type" at bounding box center [293, 307] width 162 height 18
click at [308, 349] on div "Optical" at bounding box center [303, 356] width 184 height 21
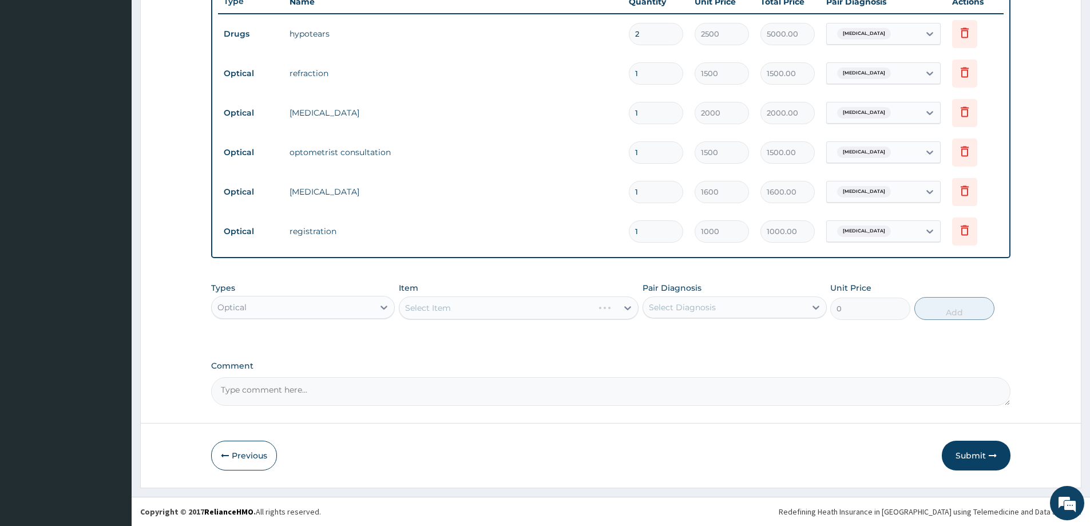
click at [503, 314] on div "Select Item" at bounding box center [519, 307] width 240 height 23
click at [520, 304] on div "Select Item" at bounding box center [519, 307] width 240 height 23
click at [523, 311] on div "Select Item" at bounding box center [519, 307] width 240 height 23
click at [522, 303] on div "Select Item" at bounding box center [519, 307] width 240 height 23
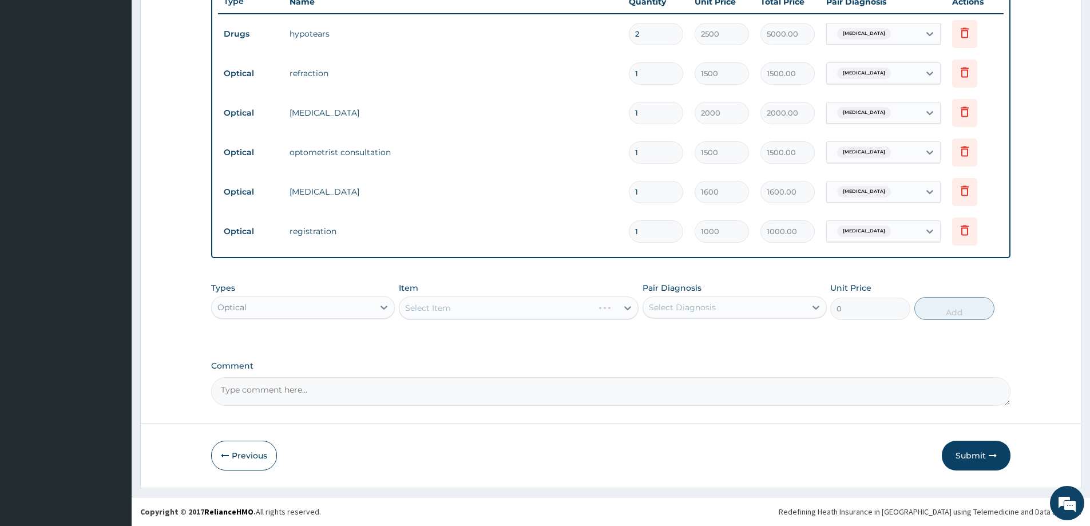
click at [522, 303] on div "Select Item" at bounding box center [519, 307] width 240 height 23
click at [452, 362] on label "Comment" at bounding box center [611, 366] width 800 height 10
click at [452, 377] on textarea "Comment" at bounding box center [611, 391] width 800 height 29
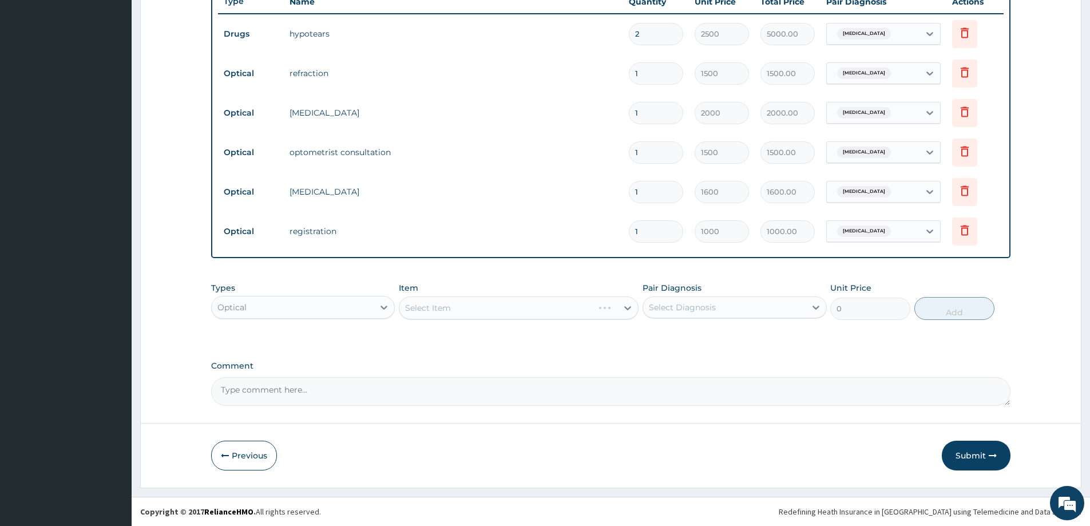
click at [468, 298] on div "Select Item" at bounding box center [519, 307] width 240 height 23
click at [445, 310] on div "Select Item" at bounding box center [519, 307] width 240 height 23
click at [563, 319] on div "Item Select Item" at bounding box center [519, 301] width 240 height 38
click at [567, 314] on div "Select Item" at bounding box center [519, 307] width 240 height 23
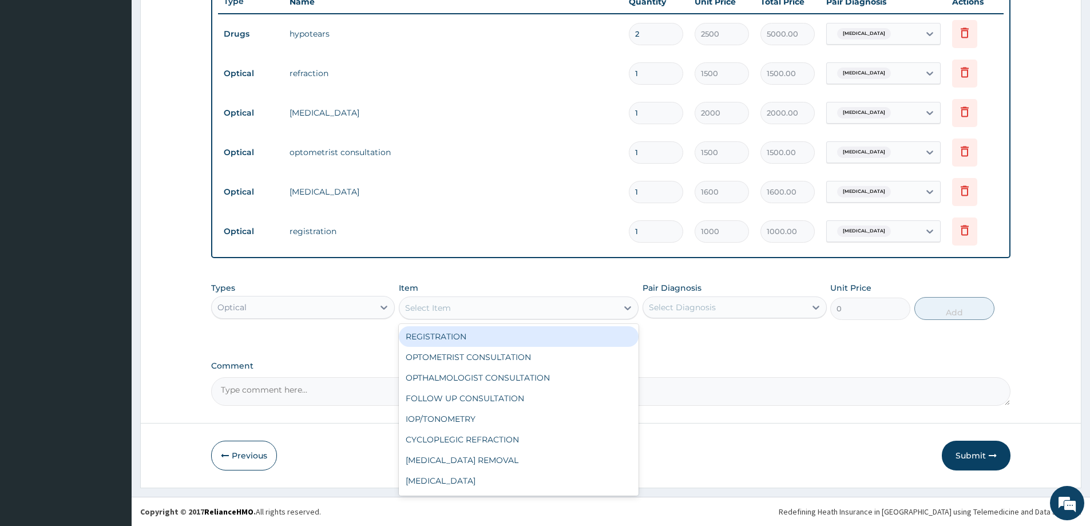
click at [519, 310] on div "Select Item" at bounding box center [508, 308] width 218 height 18
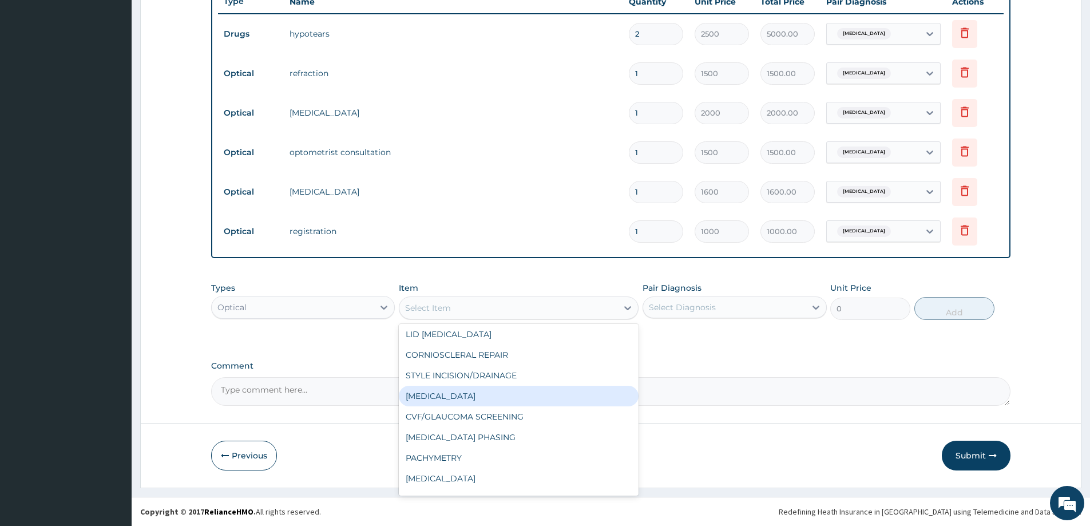
scroll to position [401, 0]
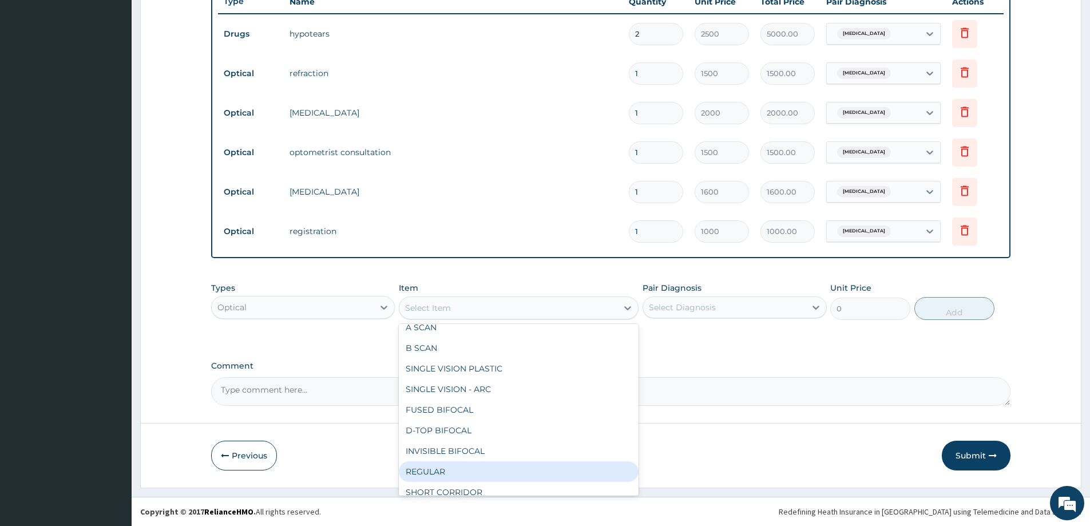
click at [456, 469] on div "REGULAR" at bounding box center [519, 471] width 240 height 21
type input "10000"
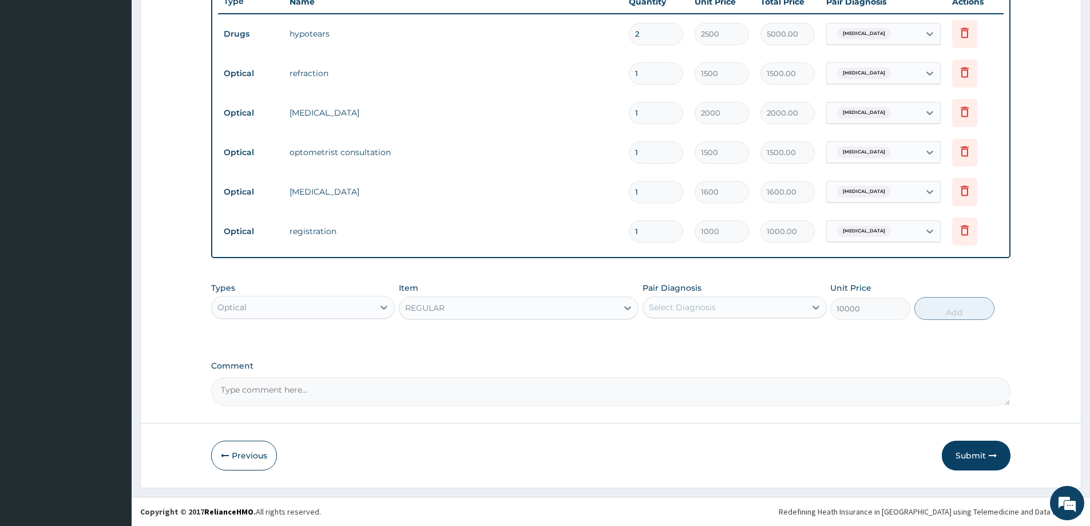
click at [765, 288] on div "Pair Diagnosis Select Diagnosis" at bounding box center [735, 301] width 184 height 38
click at [762, 302] on div "Select Diagnosis" at bounding box center [724, 307] width 162 height 18
click at [743, 336] on div "Presbyopia" at bounding box center [735, 336] width 184 height 23
checkbox input "true"
click at [961, 308] on button "Add" at bounding box center [955, 308] width 80 height 23
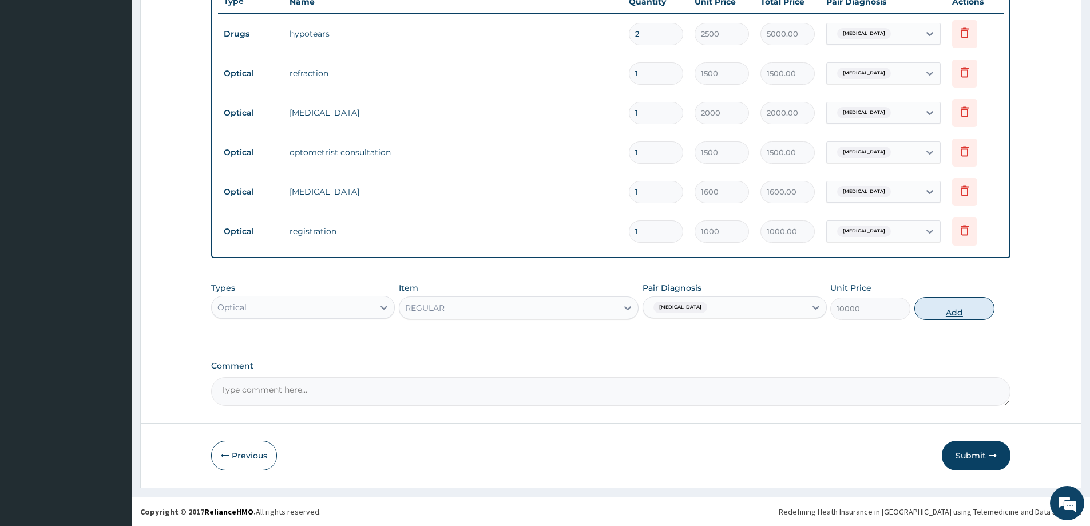
type input "0"
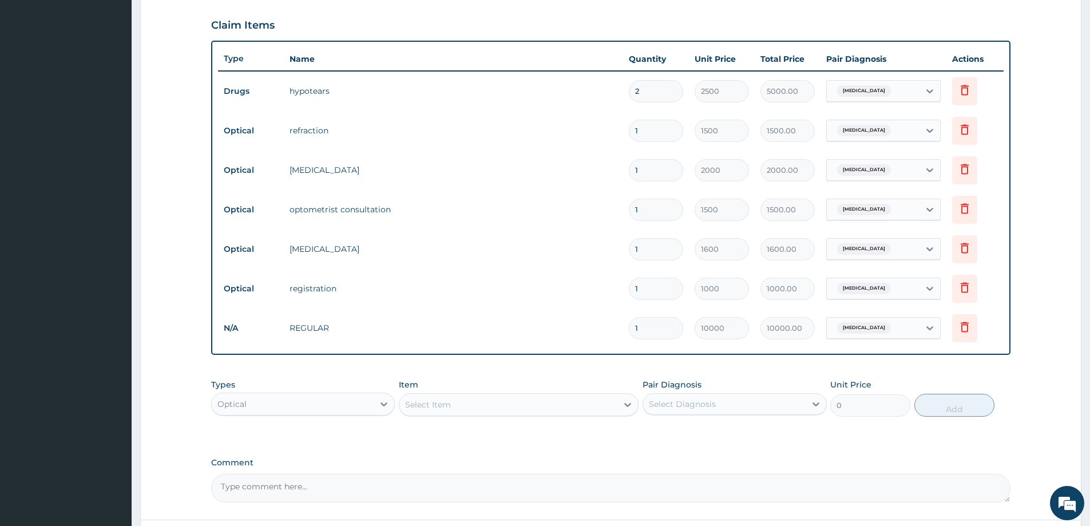
scroll to position [431, 0]
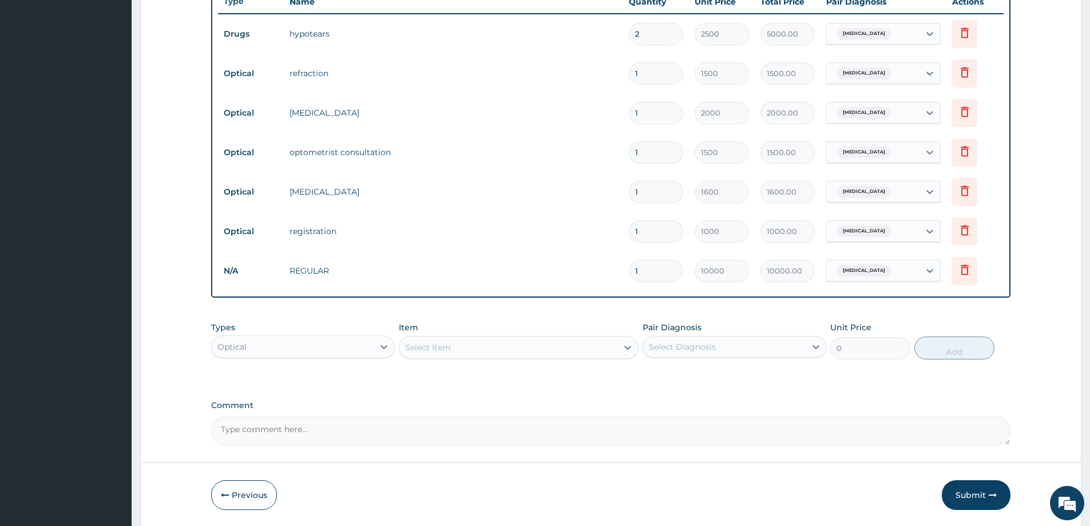
click at [445, 418] on textarea "Comment" at bounding box center [611, 431] width 800 height 29
type textarea "Lens & frame approved at 10,000"
click at [541, 383] on div "PA Code / Prescription Code PA/B727F0 Encounter Date 02-07-2025 Important Notic…" at bounding box center [611, 61] width 800 height 767
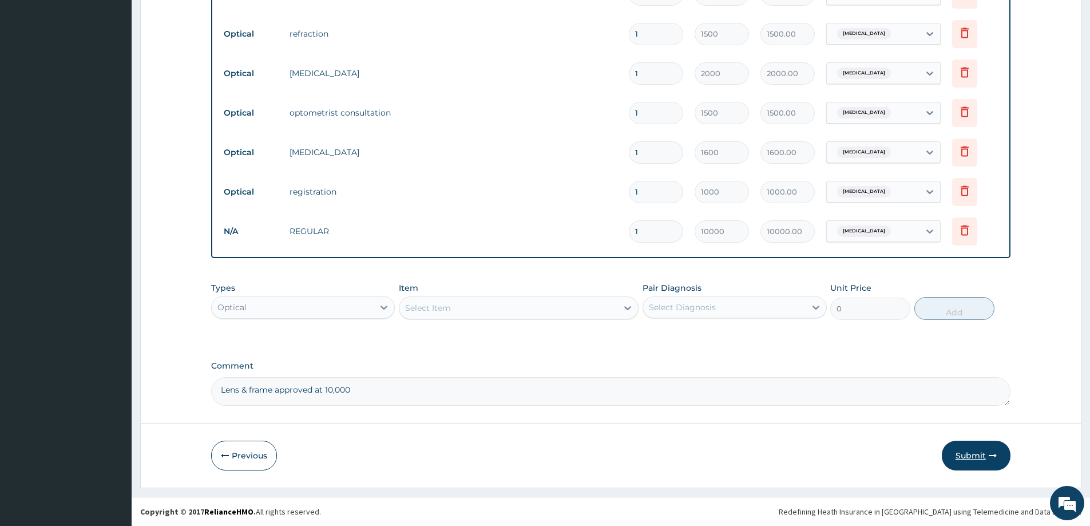
click at [967, 456] on button "Submit" at bounding box center [976, 456] width 69 height 30
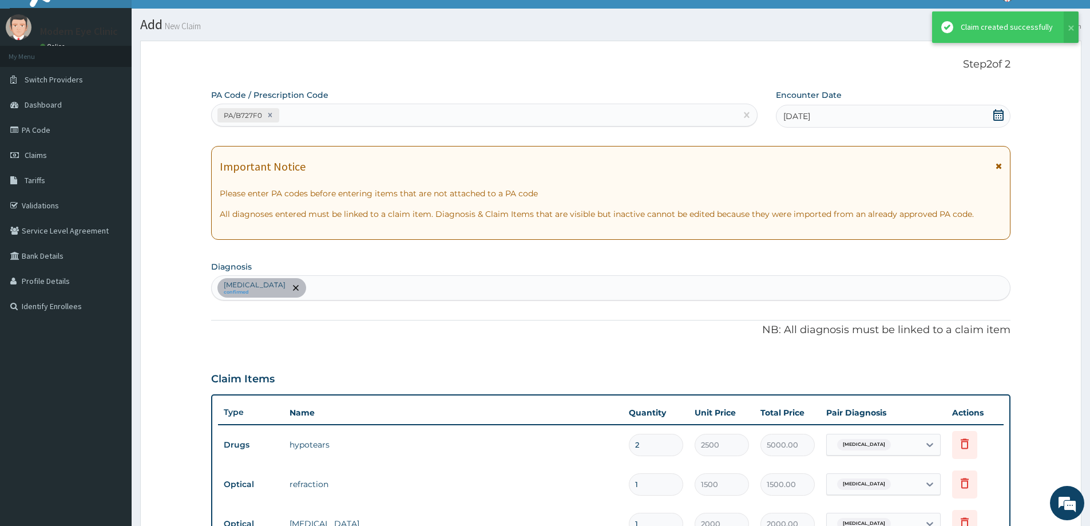
scroll to position [470, 0]
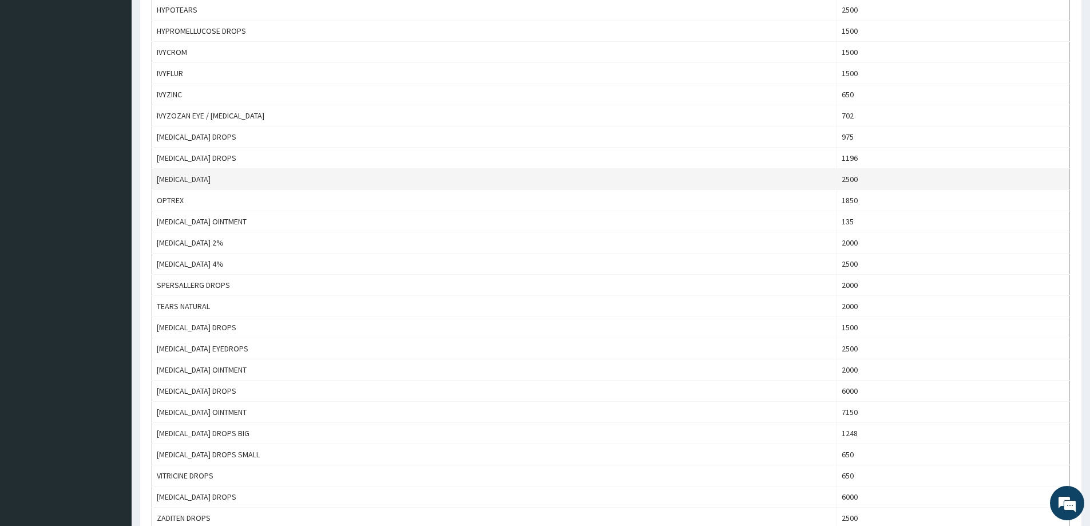
scroll to position [630, 0]
